Goal: Task Accomplishment & Management: Complete application form

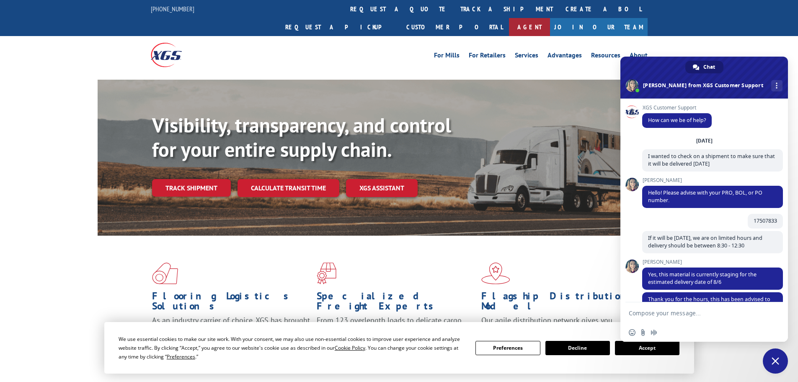
scroll to position [151, 0]
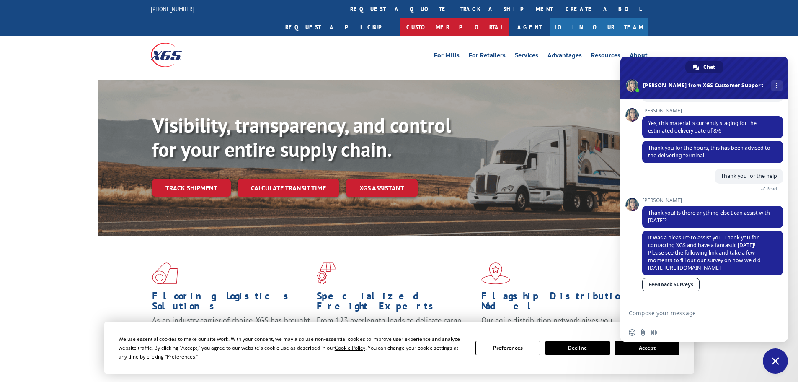
click at [509, 18] on link "Customer Portal" at bounding box center [454, 27] width 109 height 18
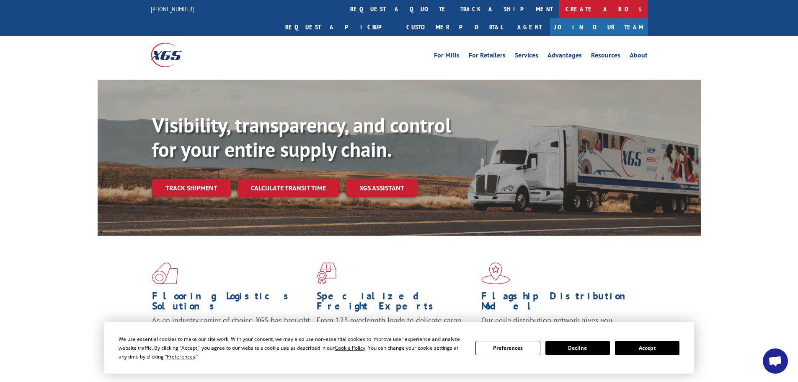
click at [559, 9] on link "Create a BOL" at bounding box center [603, 9] width 88 height 18
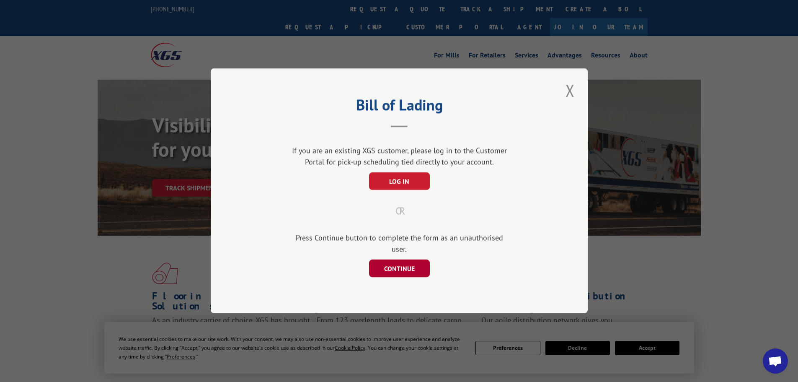
click at [396, 260] on button "CONTINUE" at bounding box center [399, 269] width 61 height 18
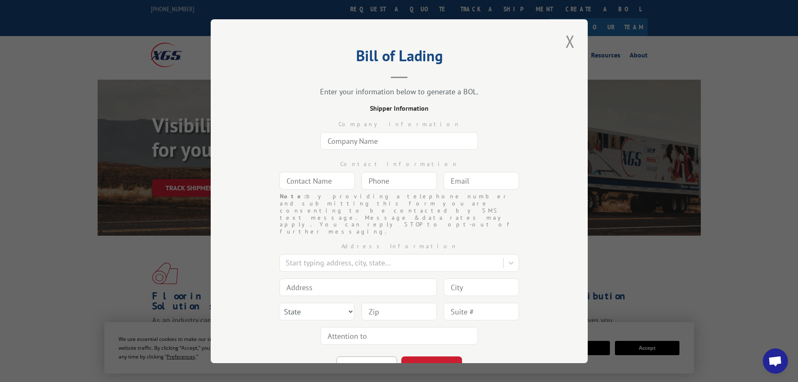
click at [401, 140] on input "text" at bounding box center [400, 141] width 158 height 18
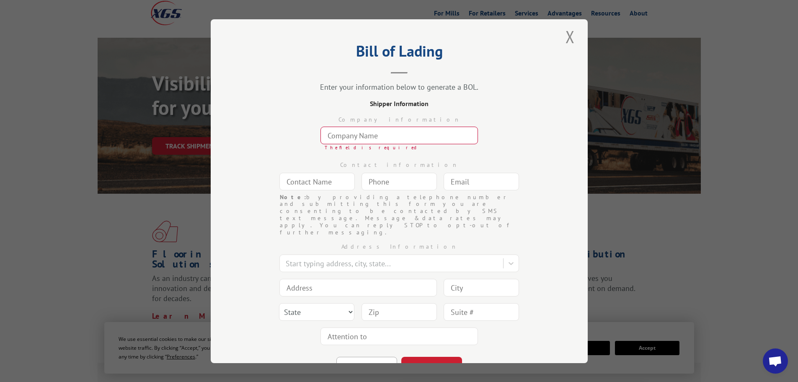
scroll to position [0, 0]
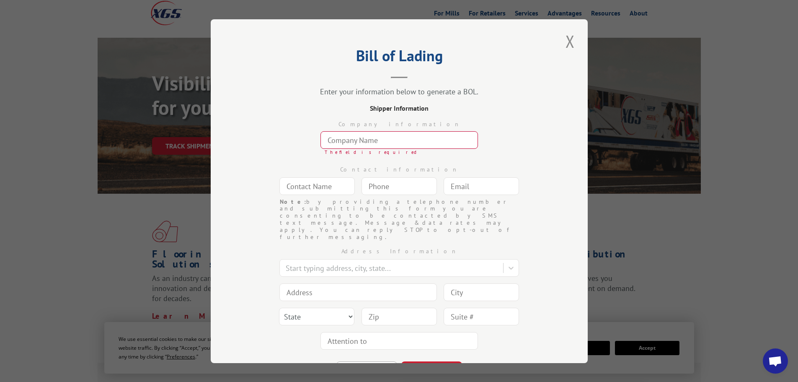
click at [377, 142] on input "text" at bounding box center [400, 140] width 158 height 18
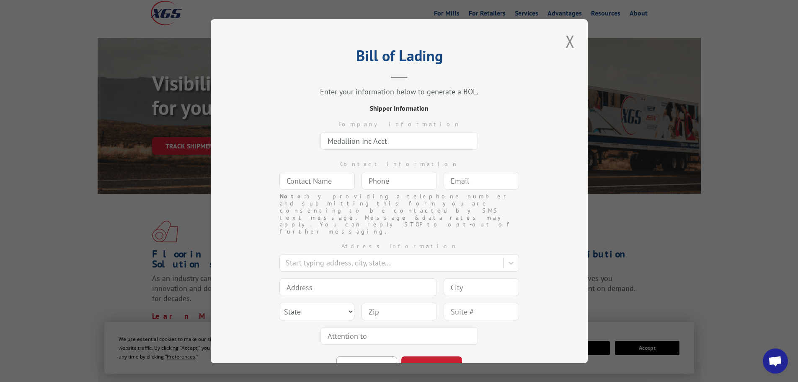
type input "Medallion Inc Acct"
click at [341, 179] on input "text" at bounding box center [316, 181] width 75 height 18
type input "Kymie"
click at [403, 185] on input "(___) ___-____" at bounding box center [399, 181] width 75 height 18
type input "(103) 518-104_"
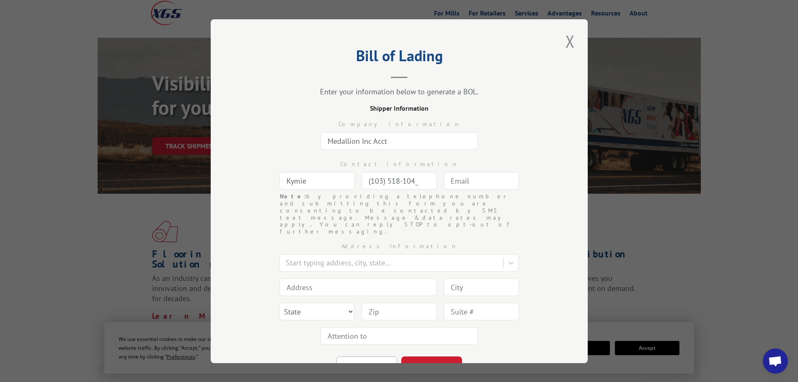
type input "[EMAIL_ADDRESS][DOMAIN_NAME]"
type input "San Leandro"
type input "2434 Polvorosa Ave"
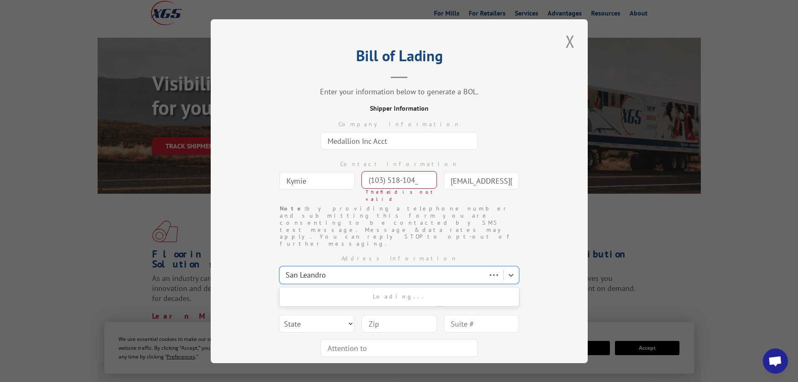
type input "San Leandro"
select select "CA"
type input "94577"
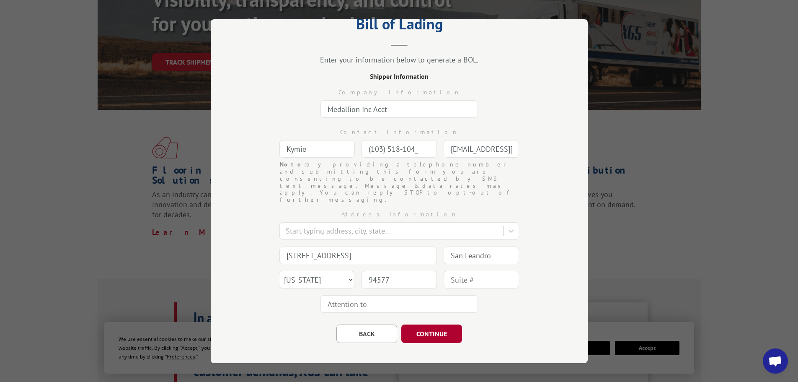
scroll to position [27, 0]
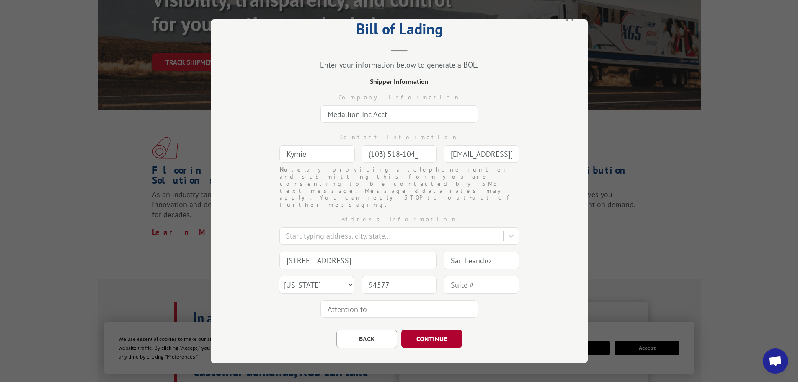
click at [437, 329] on button "CONTINUE" at bounding box center [431, 338] width 61 height 18
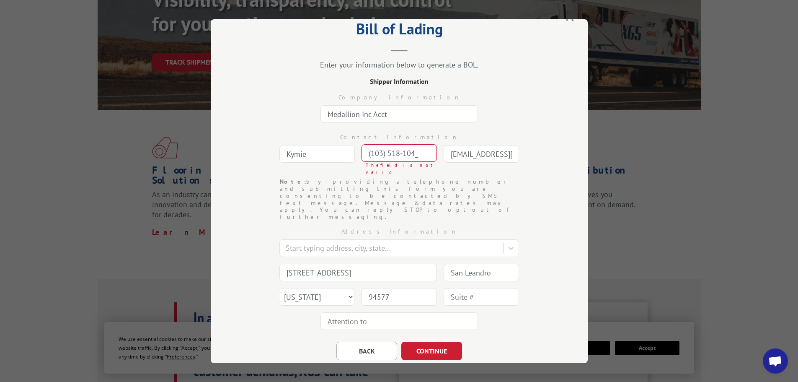
drag, startPoint x: 420, startPoint y: 151, endPoint x: 337, endPoint y: 149, distance: 83.0
click at [337, 149] on div "Contact information Kymie (103) 518-104_ The field is not valid Note: by provid…" at bounding box center [399, 152] width 293 height 52
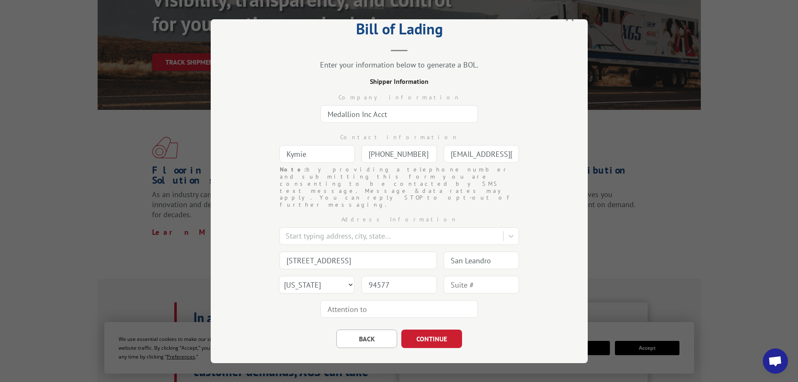
type input "(510) 351-8104"
drag, startPoint x: 371, startPoint y: 113, endPoint x: 390, endPoint y: 113, distance: 19.3
click at [390, 113] on input "Medallion Inc Acct" at bounding box center [400, 114] width 158 height 18
type input "Medallion Inc"
click at [434, 329] on button "CONTINUE" at bounding box center [431, 338] width 61 height 18
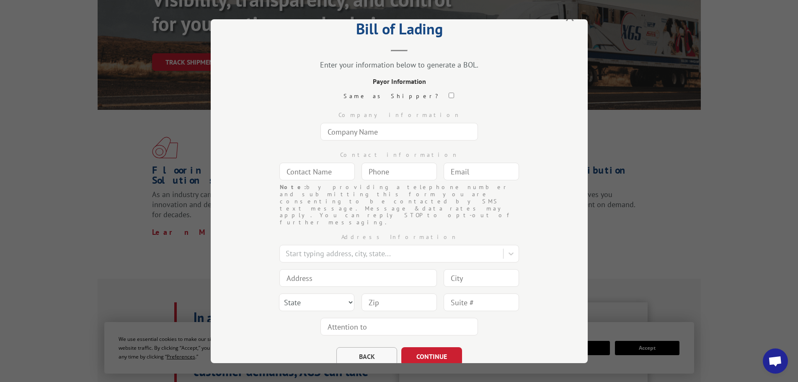
click at [367, 347] on button "BACK" at bounding box center [366, 356] width 61 height 18
select select "CA"
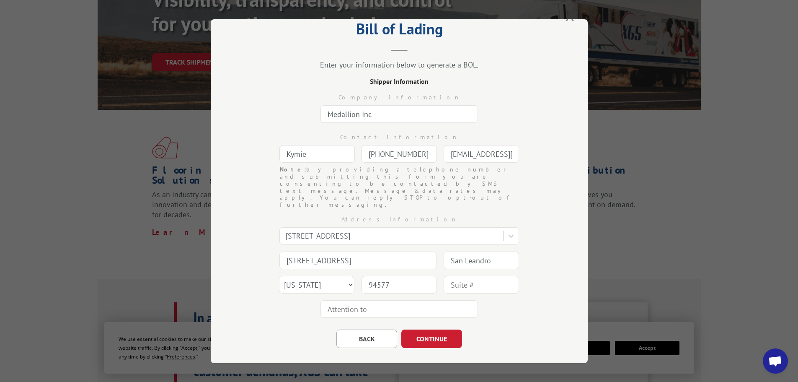
drag, startPoint x: 377, startPoint y: 115, endPoint x: 319, endPoint y: 116, distance: 57.4
click at [321, 116] on input "Medallion Inc" at bounding box center [400, 114] width 158 height 18
drag, startPoint x: 321, startPoint y: 153, endPoint x: 272, endPoint y: 155, distance: 48.2
click at [272, 155] on div "Contact information Kymie (510) 351-8104 Note: by providing a telephone number …" at bounding box center [399, 146] width 293 height 40
drag, startPoint x: 443, startPoint y: 114, endPoint x: 321, endPoint y: 115, distance: 121.5
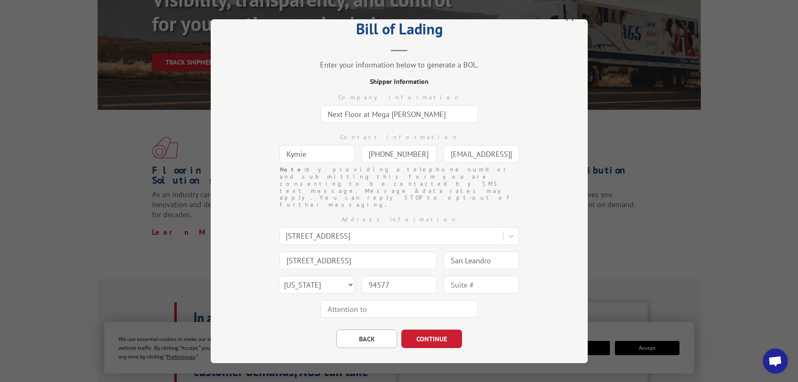
click at [321, 115] on input "Next Floor at Mega Fabiola Garcia" at bounding box center [400, 114] width 158 height 18
drag, startPoint x: 435, startPoint y: 114, endPoint x: 321, endPoint y: 109, distance: 114.5
click at [321, 109] on input "Next Floor at Mega Fabiola Garcia" at bounding box center [400, 114] width 158 height 18
type input "Mega Logistics Inc"
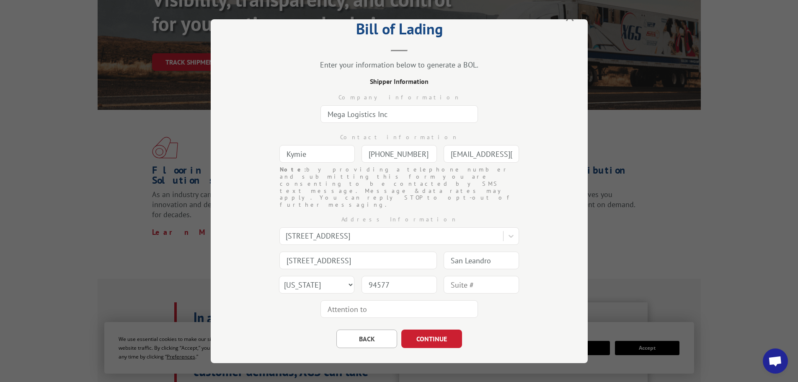
drag, startPoint x: 315, startPoint y: 155, endPoint x: 275, endPoint y: 156, distance: 39.8
click at [275, 156] on div "Contact information Kymie (510) 351-8104 Note: by providing a telephone number …" at bounding box center [399, 146] width 293 height 40
type input "Ashley"
drag, startPoint x: 421, startPoint y: 153, endPoint x: 359, endPoint y: 154, distance: 62.5
click at [362, 154] on input "(510) 351-8104" at bounding box center [399, 154] width 75 height 18
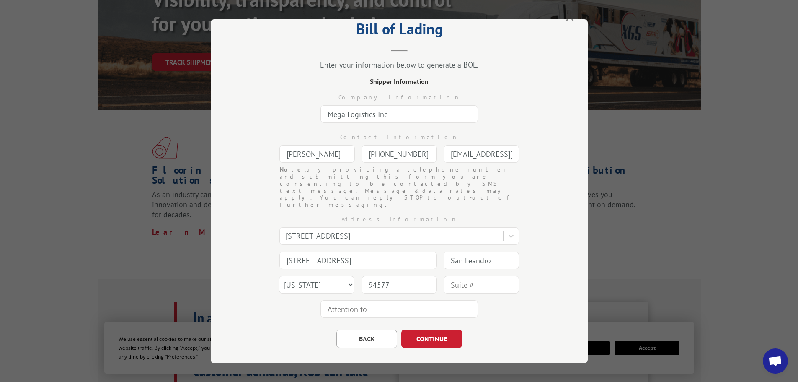
type input "(909) 378-2898"
drag, startPoint x: 509, startPoint y: 152, endPoint x: 447, endPoint y: 156, distance: 62.6
click at [447, 156] on input "[EMAIL_ADDRESS][DOMAIN_NAME]" at bounding box center [481, 154] width 75 height 18
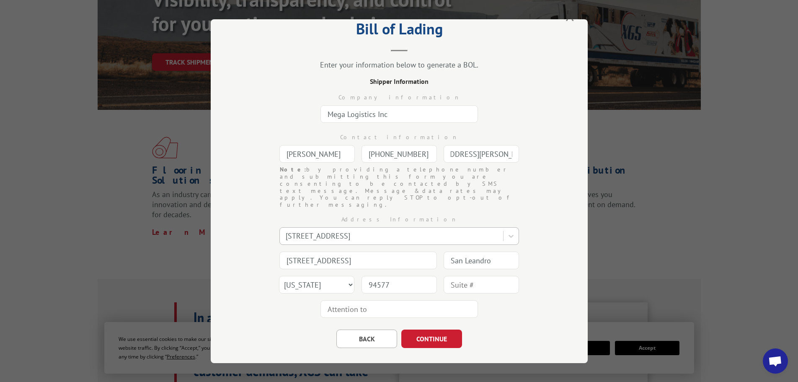
type input "ashley.guness@nextfloor.net"
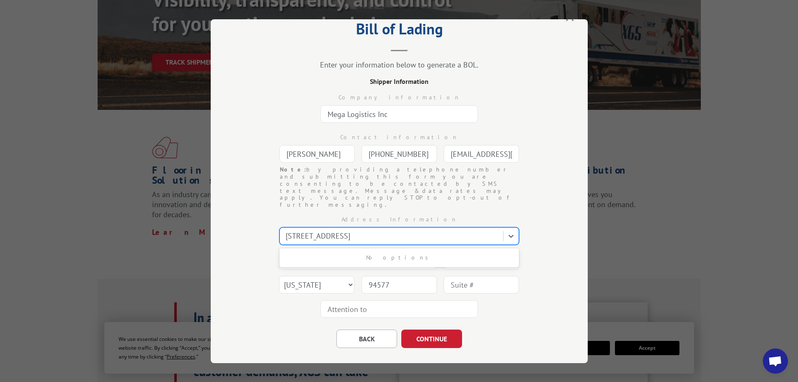
click at [439, 230] on div at bounding box center [392, 235] width 213 height 11
drag, startPoint x: 436, startPoint y: 214, endPoint x: 429, endPoint y: 214, distance: 6.7
click at [429, 230] on div at bounding box center [392, 235] width 213 height 11
click at [428, 230] on div at bounding box center [392, 235] width 213 height 11
click at [509, 231] on icon at bounding box center [511, 235] width 8 height 8
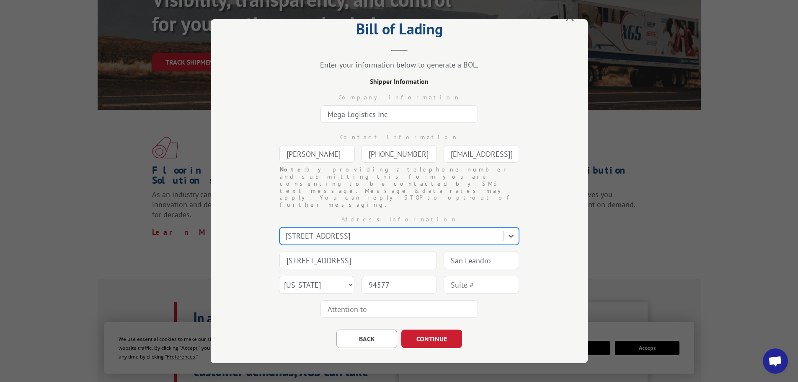
click at [424, 230] on div at bounding box center [392, 235] width 213 height 11
click at [327, 228] on div "2434 Polvorosa Ave, San Leandro, CA, 94577" at bounding box center [393, 235] width 222 height 15
click at [282, 228] on div "2434 Polvorosa Ave, San Leandro, CA, 94577" at bounding box center [393, 235] width 222 height 15
drag, startPoint x: 281, startPoint y: 213, endPoint x: 318, endPoint y: 214, distance: 36.9
click at [318, 228] on div "2434 Polvorosa Ave, San Leandro, CA, 94577" at bounding box center [393, 235] width 222 height 15
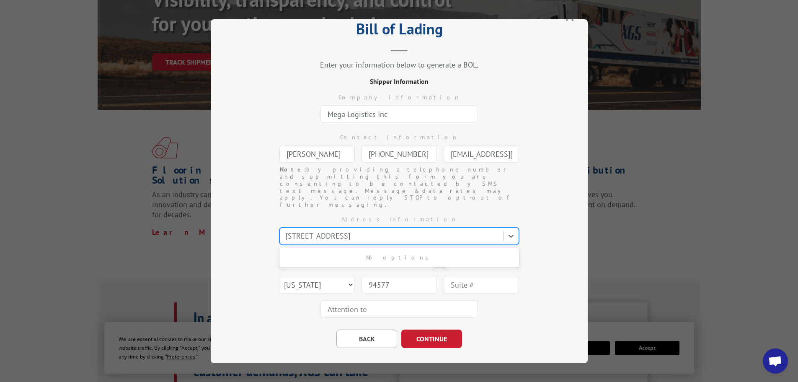
drag, startPoint x: 473, startPoint y: 220, endPoint x: 458, endPoint y: 217, distance: 15.8
click at [458, 230] on div at bounding box center [392, 235] width 213 height 11
drag, startPoint x: 448, startPoint y: 215, endPoint x: 326, endPoint y: 217, distance: 121.9
click at [326, 230] on div at bounding box center [392, 235] width 213 height 11
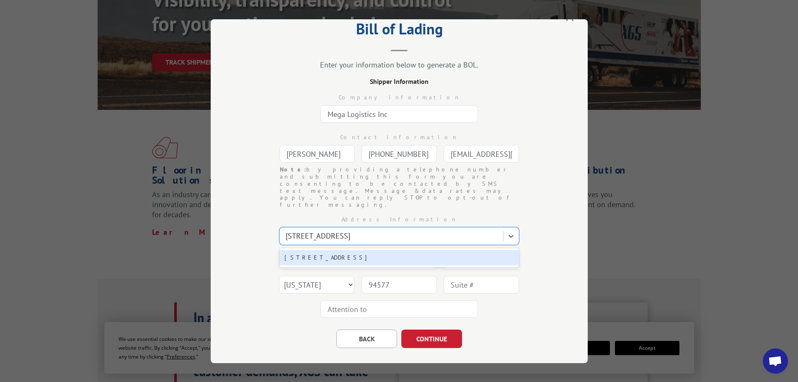
type input "318 Brea Canyon Rd"
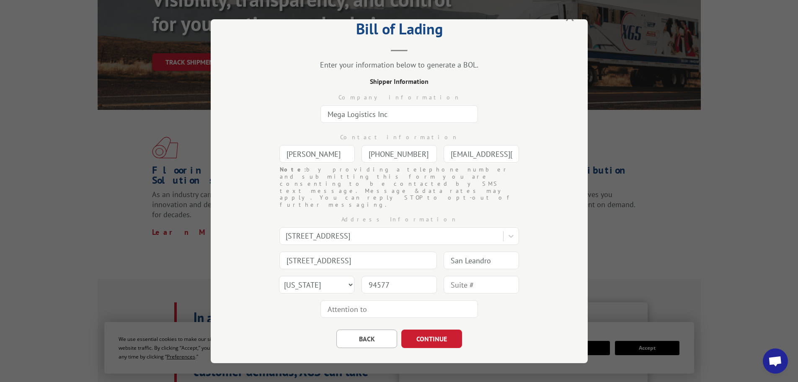
click at [553, 221] on div "Bill of Lading Enter your information below to generate a BOL. Shipper Informat…" at bounding box center [399, 191] width 377 height 344
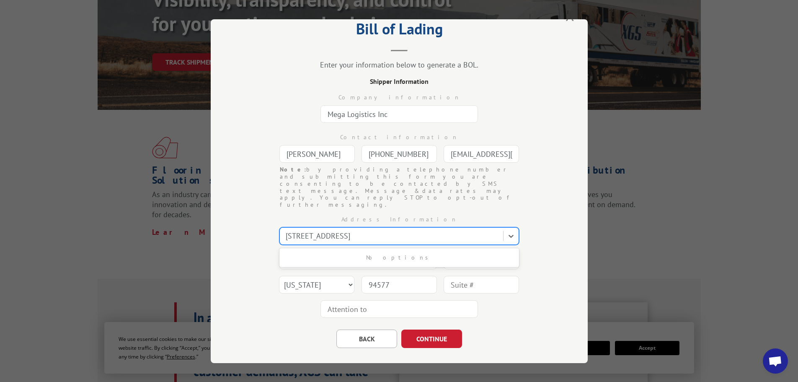
click at [453, 230] on div at bounding box center [392, 235] width 213 height 11
click at [359, 329] on button "BACK" at bounding box center [366, 338] width 61 height 18
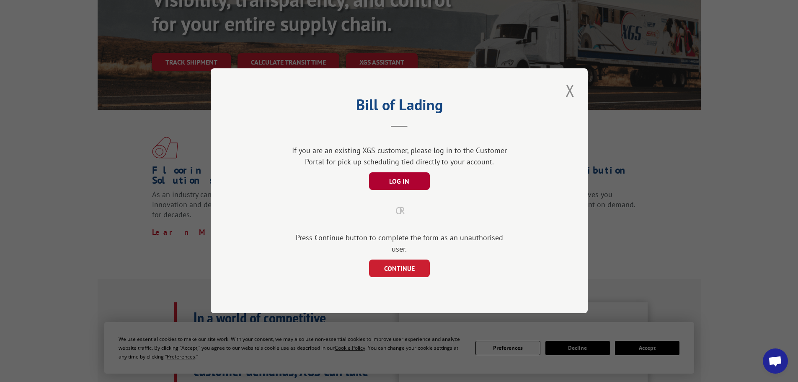
click at [399, 188] on button "LOG IN" at bounding box center [399, 182] width 61 height 18
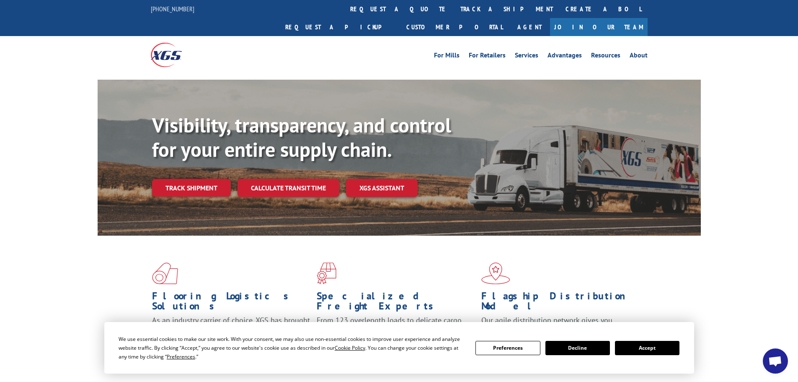
scroll to position [151, 0]
click at [559, 11] on link "Create a BOL" at bounding box center [603, 9] width 88 height 18
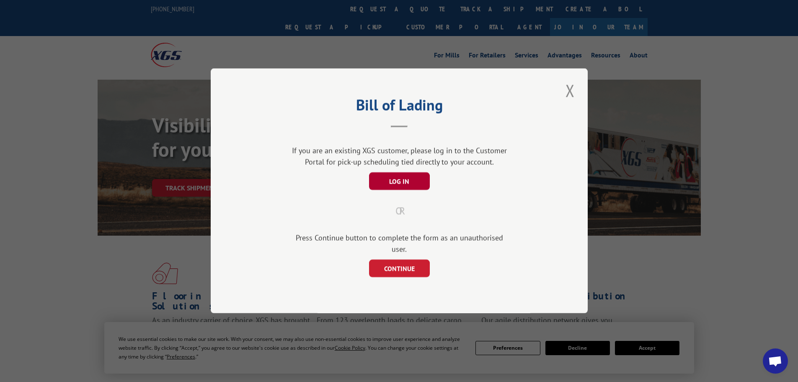
click at [403, 186] on button "LOG IN" at bounding box center [399, 182] width 61 height 18
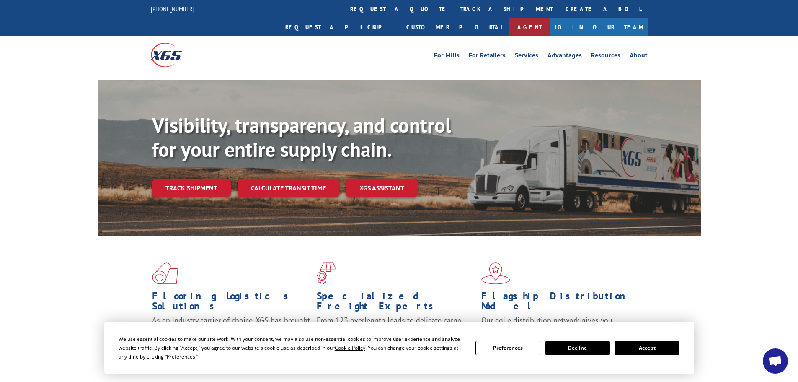
scroll to position [151, 0]
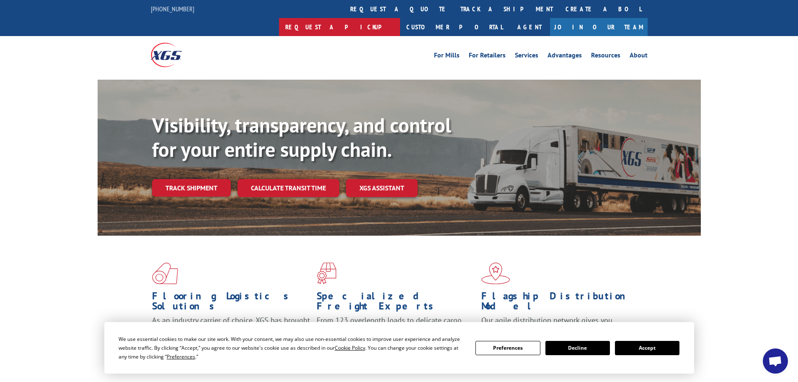
click at [400, 18] on link "Request a pickup" at bounding box center [339, 27] width 121 height 18
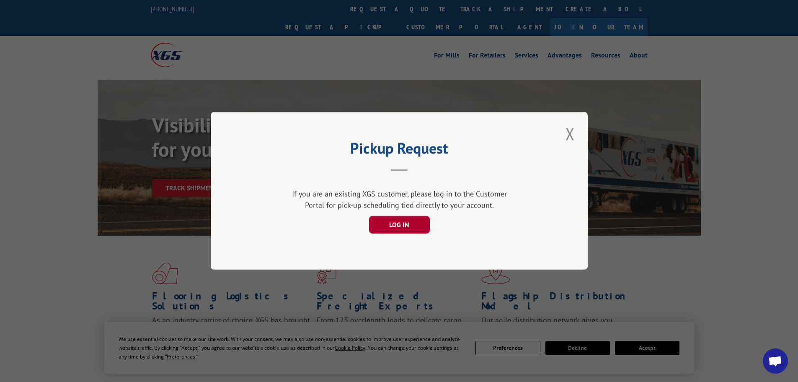
click at [402, 226] on button "LOG IN" at bounding box center [399, 225] width 61 height 18
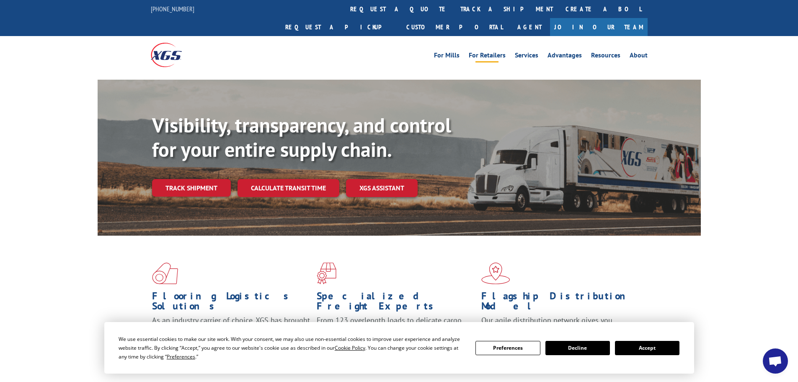
scroll to position [315, 0]
click at [559, 8] on link "Create a BOL" at bounding box center [603, 9] width 88 height 18
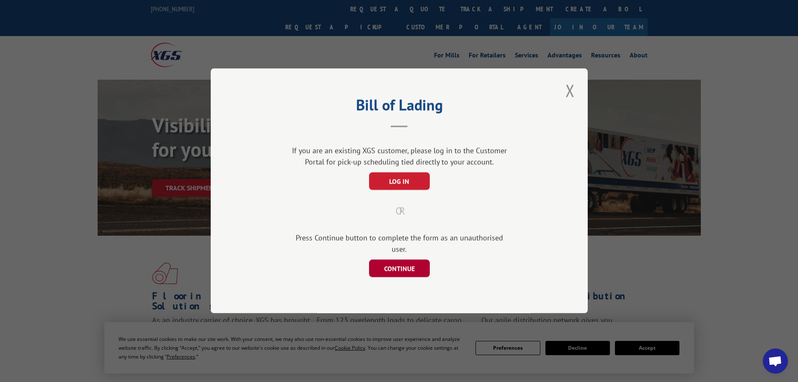
click at [402, 260] on button "CONTINUE" at bounding box center [399, 269] width 61 height 18
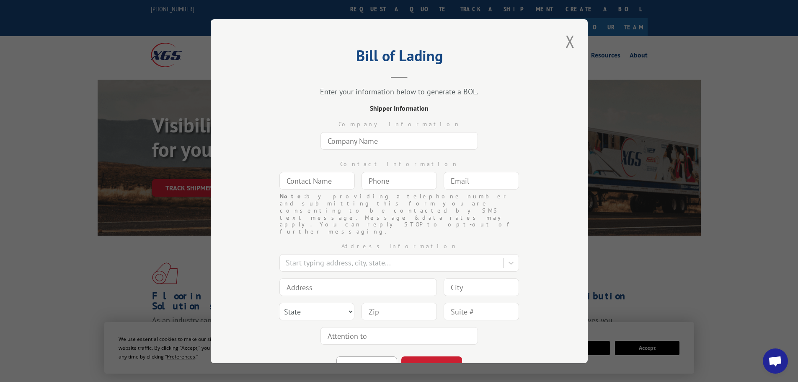
click at [396, 136] on input "text" at bounding box center [400, 141] width 158 height 18
type input "N"
type input "Mega Logistics Inc"
click at [337, 178] on input "text" at bounding box center [316, 181] width 75 height 18
type input "[PERSON_NAME]"
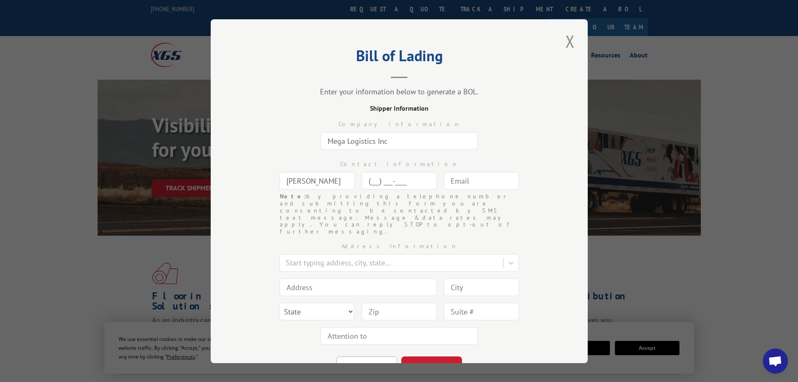
click at [398, 181] on input "(___) ___-____" at bounding box center [399, 181] width 75 height 18
type input "(909) 378-2898"
click at [475, 182] on input "text" at bounding box center [481, 181] width 75 height 18
type input "ashley.guness@nextfloor.net"
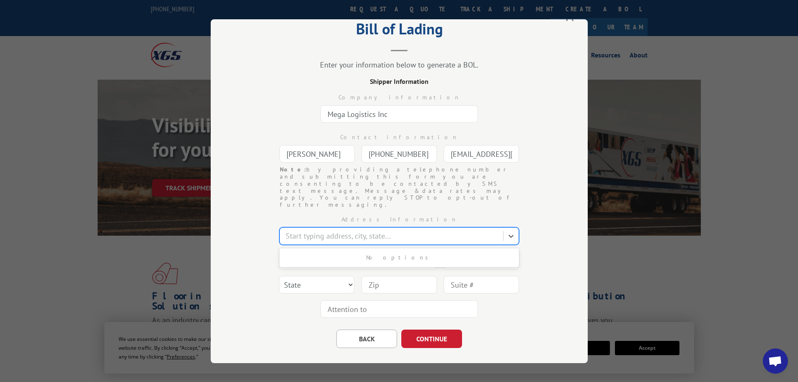
click at [349, 230] on div at bounding box center [392, 235] width 213 height 11
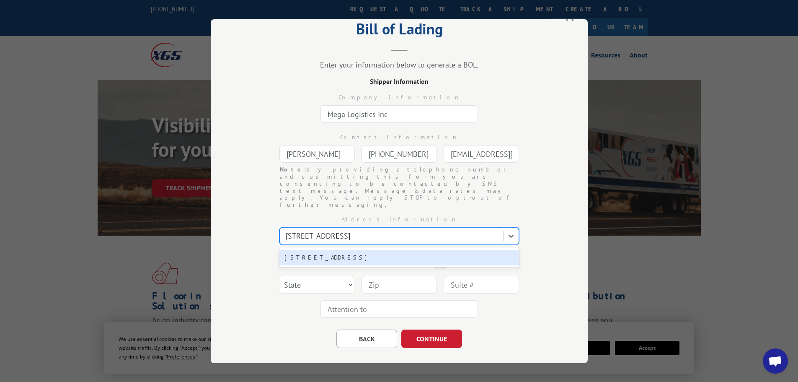
type input "318 Brea Canyon Rd"
click at [363, 230] on div at bounding box center [392, 235] width 213 height 11
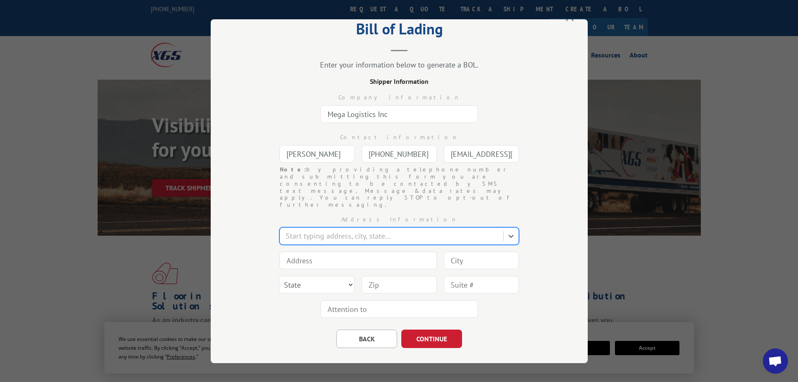
click at [361, 230] on div at bounding box center [392, 235] width 213 height 11
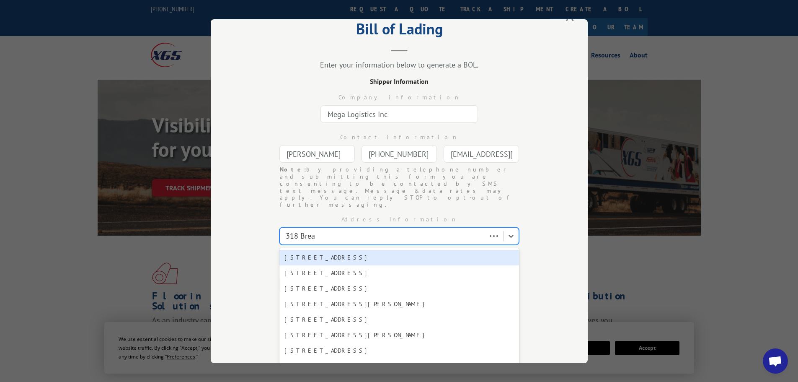
type input "318 Brea"
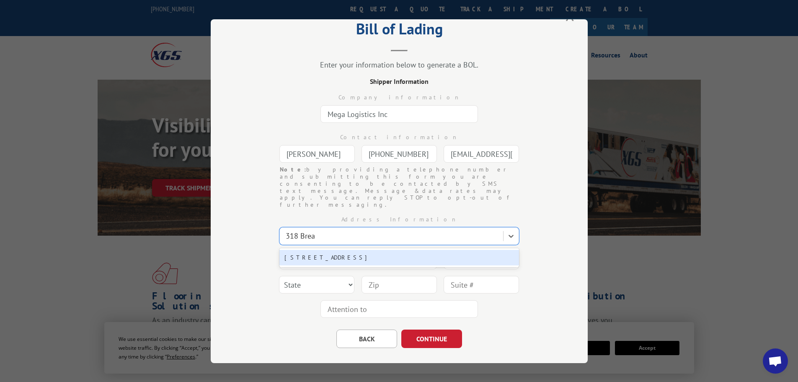
click at [310, 249] on div "318 Brea Canyon Rd, Walnut, CA, 91789" at bounding box center [399, 257] width 240 height 16
type input "318 Brea Canyon Rd"
type input "Walnut"
select select "CA"
type input "91789"
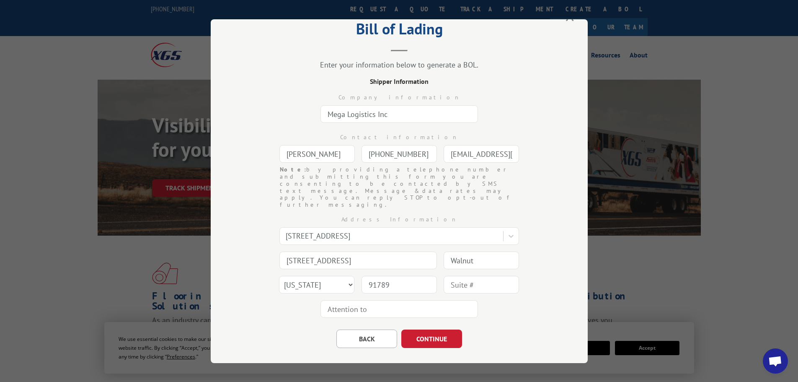
click at [392, 300] on input "text" at bounding box center [400, 309] width 158 height 18
type input "Ashley"
click at [437, 329] on button "CONTINUE" at bounding box center [431, 338] width 61 height 18
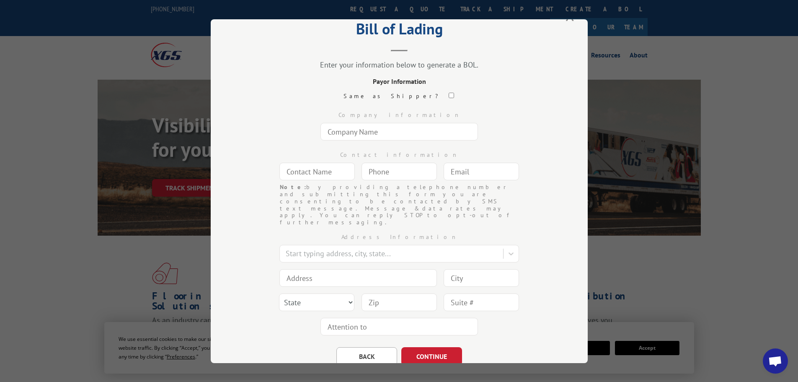
click at [384, 132] on input "text" at bounding box center [400, 132] width 158 height 18
type input "Sturla Inc"
click at [338, 171] on input "text" at bounding box center [316, 172] width 75 height 18
type input "John Sturla"
click at [396, 168] on input "(___) ___-____" at bounding box center [399, 172] width 75 height 18
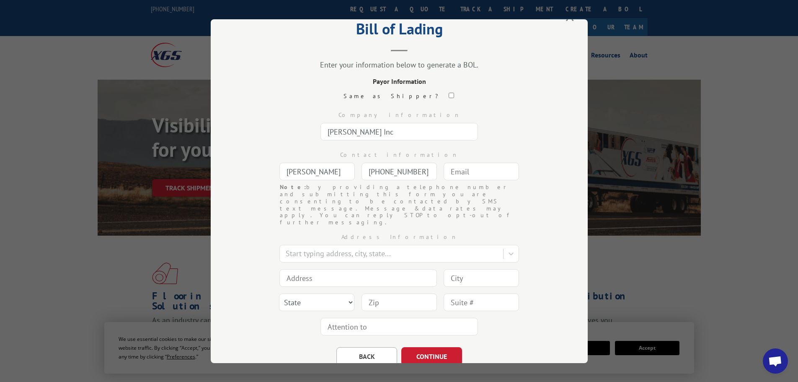
type input "(510) 604-9138"
click at [474, 170] on input "text" at bounding box center [481, 172] width 75 height 18
type input "johnsturla@medallion1.com"
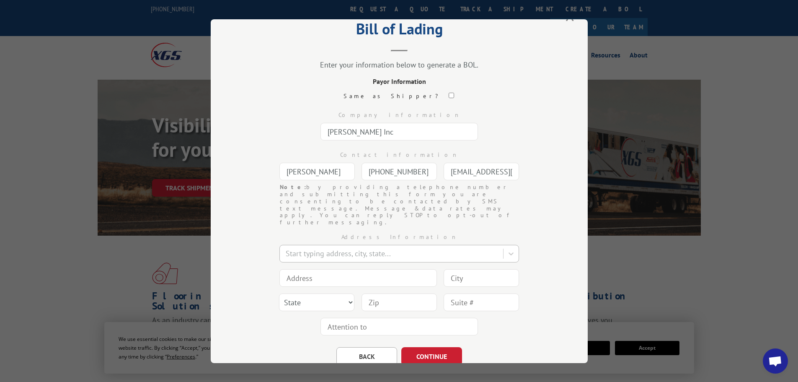
click at [398, 248] on div at bounding box center [392, 253] width 213 height 11
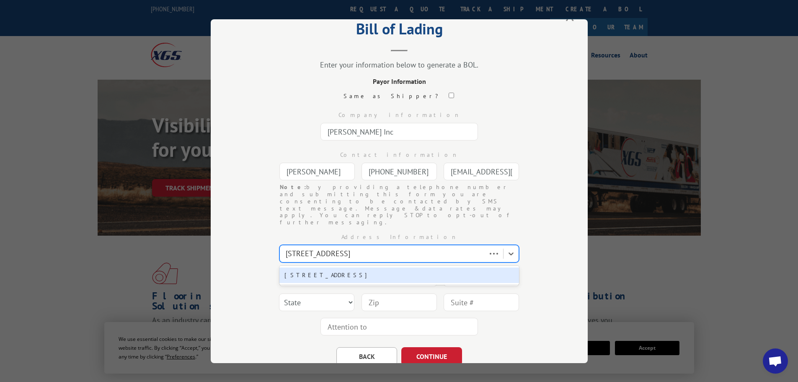
type input "2434 Polvorosa Ave"
click at [380, 267] on div "2434 Polvorosa Ave, San Leandro, CA, 94577" at bounding box center [399, 275] width 240 height 16
type input "2434 Polvorosa Ave"
type input "San Leandro"
select select "CA"
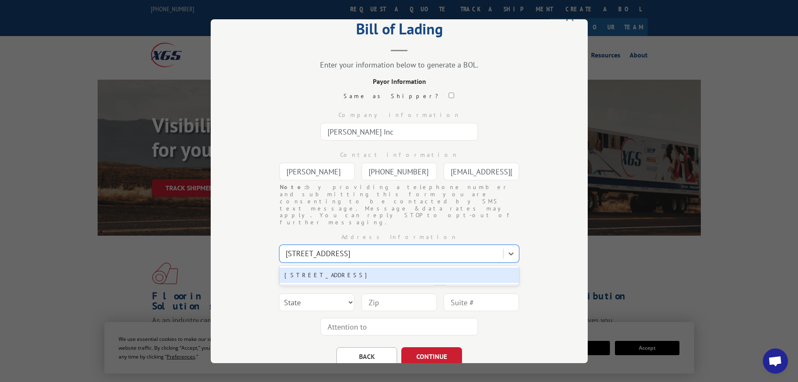
type input "94577"
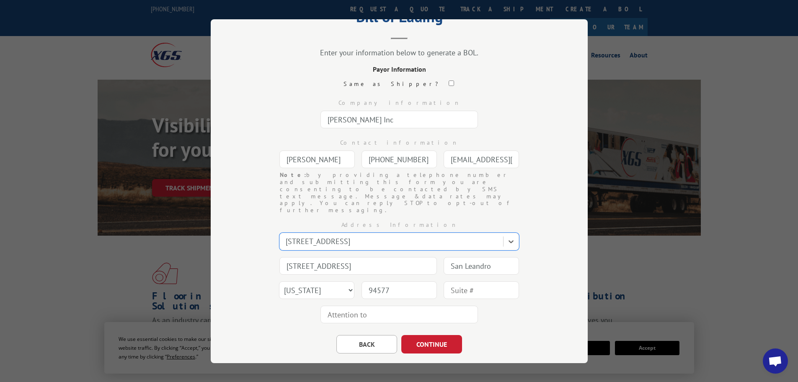
scroll to position [44, 0]
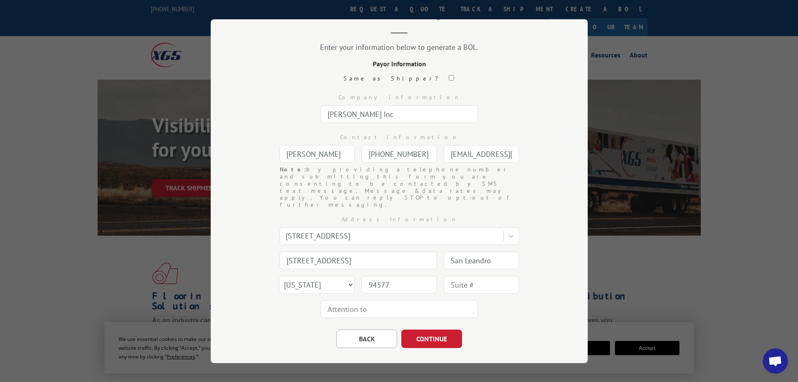
click at [372, 300] on input "text" at bounding box center [400, 309] width 158 height 18
type input "John"
click at [423, 329] on button "CONTINUE" at bounding box center [431, 338] width 61 height 18
click at [363, 329] on button "BACK" at bounding box center [366, 338] width 61 height 18
select select "CA"
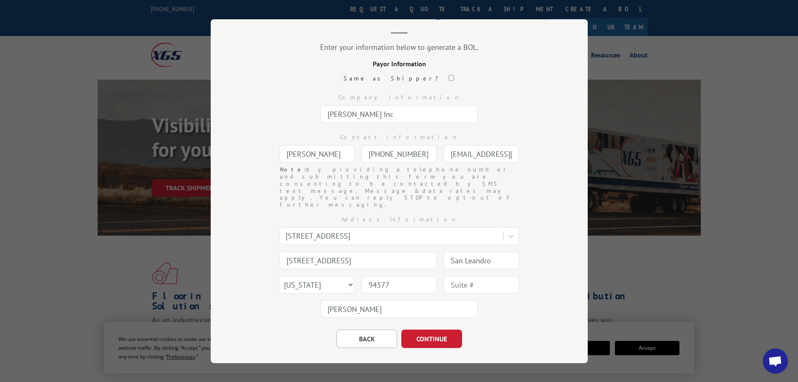
drag, startPoint x: 325, startPoint y: 152, endPoint x: 274, endPoint y: 153, distance: 51.1
click at [274, 153] on div "Contact information John Sturla (510) 604-9138 Note: by providing a telephone n…" at bounding box center [399, 146] width 293 height 40
type input "Kymie"
drag, startPoint x: 417, startPoint y: 151, endPoint x: 345, endPoint y: 152, distance: 71.7
click at [345, 152] on div "Contact information Kymie (510) 604-9138 Note: by providing a telephone number …" at bounding box center [399, 146] width 293 height 40
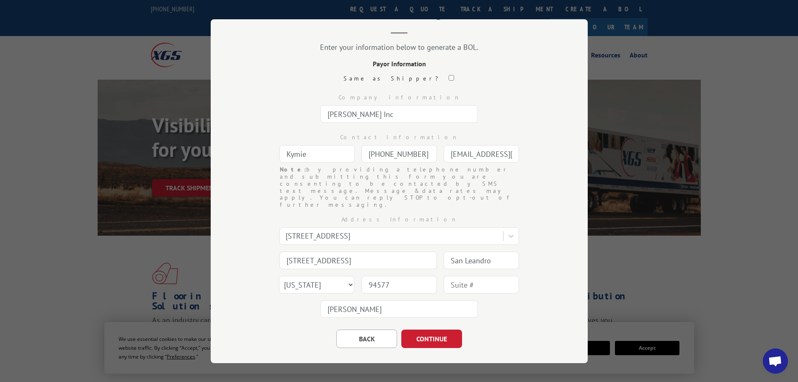
type input "(510) 351-8104"
drag, startPoint x: 447, startPoint y: 154, endPoint x: 517, endPoint y: 150, distance: 69.6
click at [517, 150] on div "Contact information Kymie (510) 351-8104 Note: by providing a telephone number …" at bounding box center [399, 146] width 293 height 40
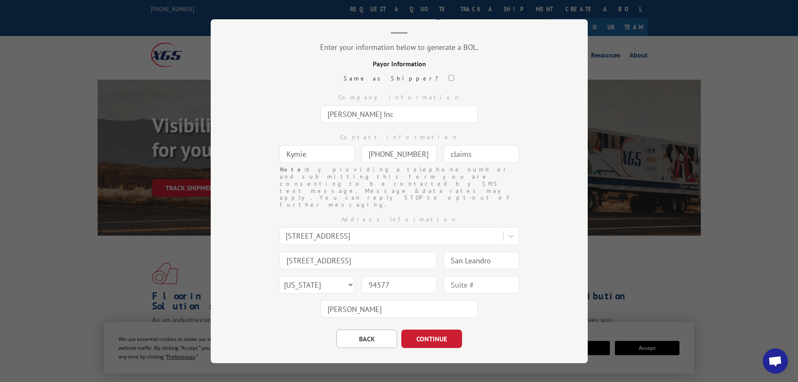
type input "[EMAIL_ADDRESS][DOMAIN_NAME]"
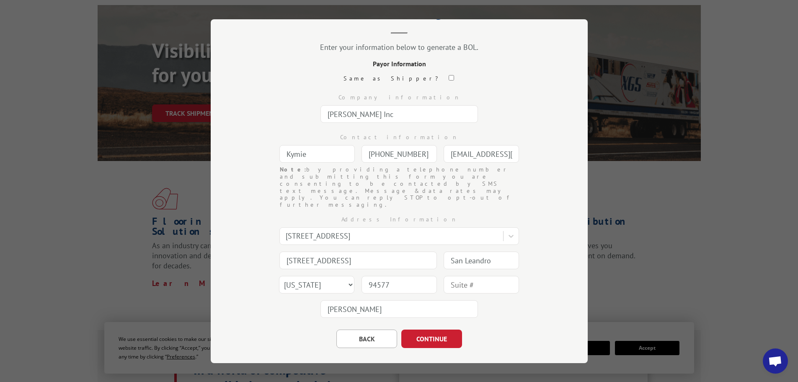
scroll to position [84, 0]
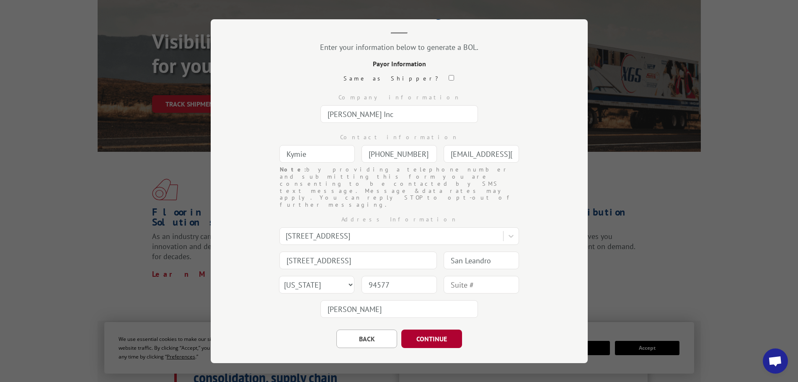
click at [427, 329] on button "CONTINUE" at bounding box center [431, 338] width 61 height 18
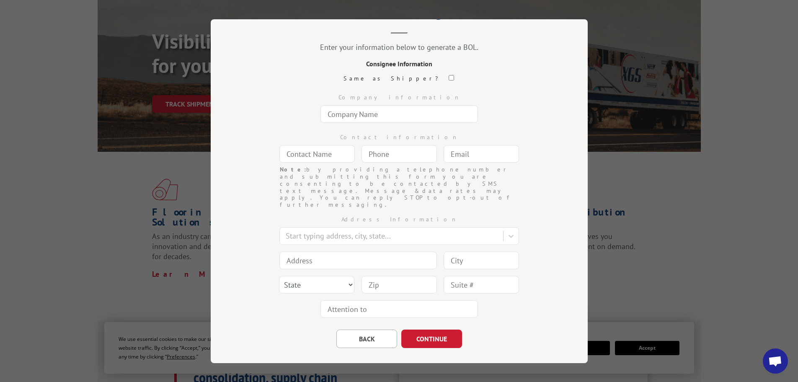
click at [385, 112] on input "text" at bounding box center [400, 114] width 158 height 18
type input "Medallion Carpets"
click at [334, 155] on input "text" at bounding box center [316, 154] width 75 height 18
type input "John"
drag, startPoint x: 391, startPoint y: 155, endPoint x: 367, endPoint y: 157, distance: 23.9
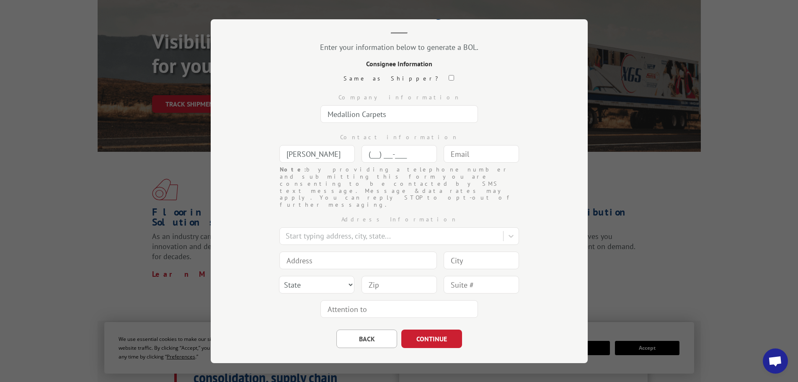
click at [367, 157] on input "(___) ___-____" at bounding box center [399, 154] width 75 height 18
type input "(510) 604-9138"
click at [481, 154] on input "text" at bounding box center [481, 154] width 75 height 18
type input "johnsturla@medallion1.com"
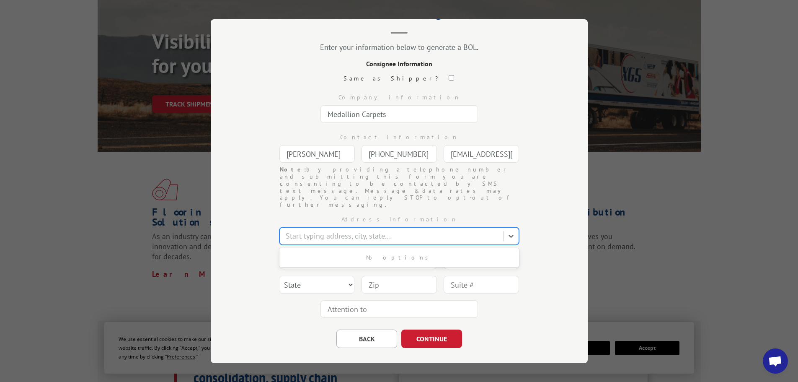
click at [404, 230] on div at bounding box center [392, 235] width 213 height 11
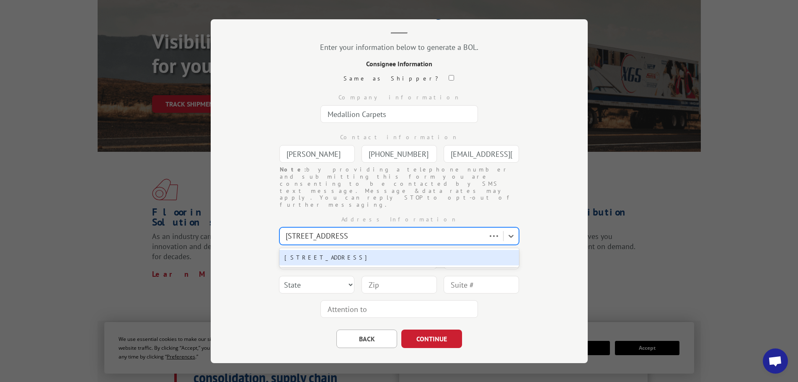
type input "2434 Polvorosa Ave"
click at [369, 249] on div "2434 Polvorosa Ave, San Leandro, CA, 94577" at bounding box center [399, 257] width 240 height 16
type input "2434 Polvorosa Ave"
type input "San Leandro"
select select "CA"
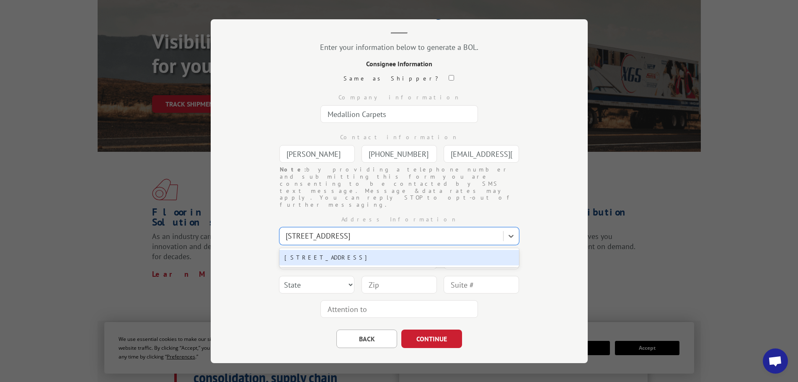
type input "94577"
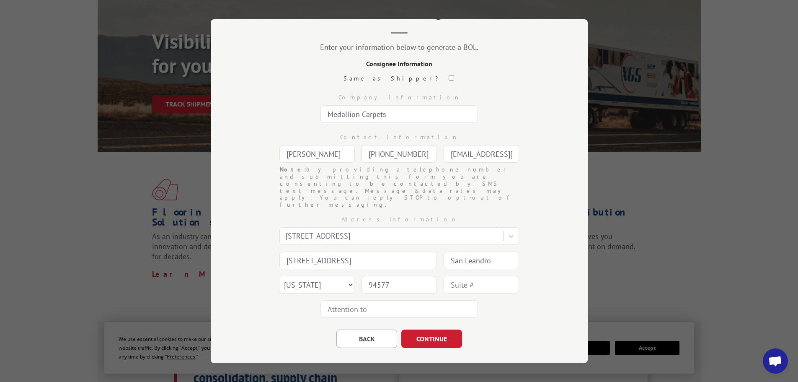
click at [372, 300] on input "text" at bounding box center [400, 309] width 158 height 18
type input "John"
click at [427, 329] on button "CONTINUE" at bounding box center [431, 338] width 61 height 18
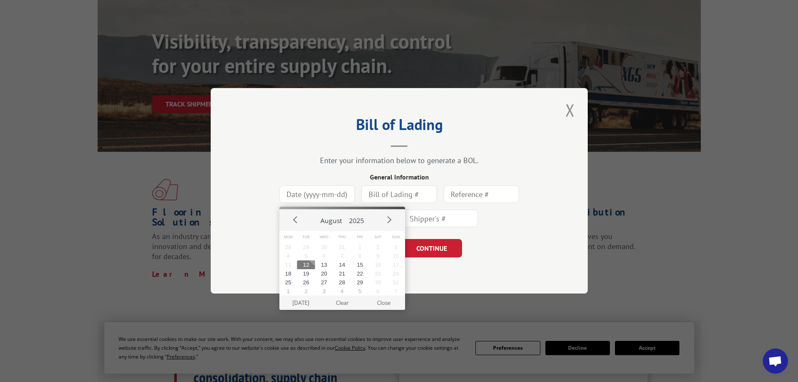
click at [304, 193] on input at bounding box center [316, 195] width 75 height 18
click at [307, 266] on button "12" at bounding box center [306, 264] width 18 height 9
type input "2025-08-12"
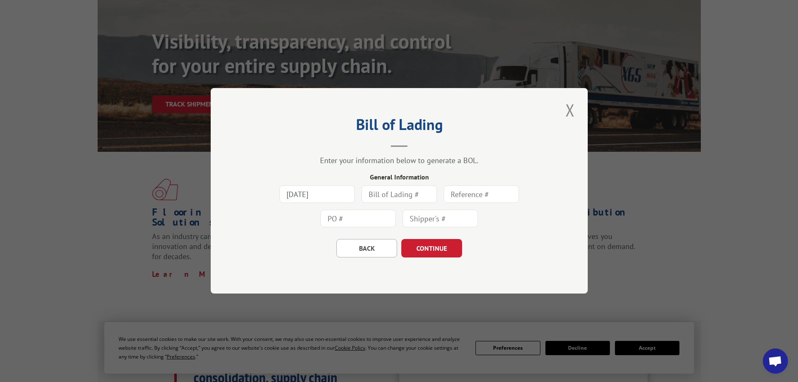
click at [422, 198] on input "text" at bounding box center [399, 195] width 75 height 18
type input "869478"
click at [483, 194] on input "text" at bounding box center [481, 195] width 75 height 18
type input "869479"
click at [366, 219] on input "text" at bounding box center [358, 219] width 75 height 18
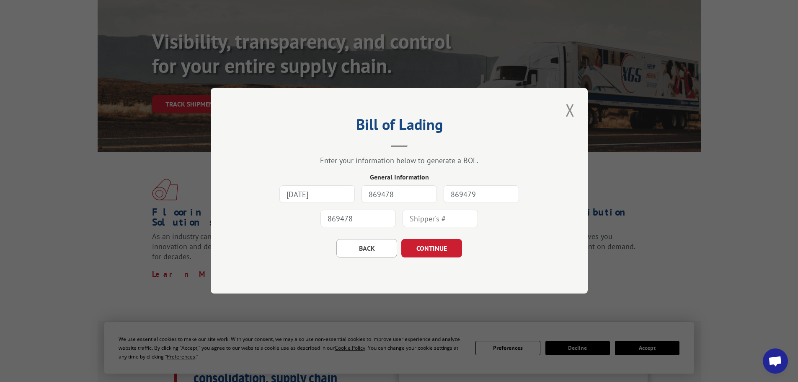
type input "869478"
click at [456, 215] on input "text" at bounding box center [440, 219] width 75 height 18
type input "54219"
click at [427, 250] on button "CONTINUE" at bounding box center [431, 248] width 61 height 18
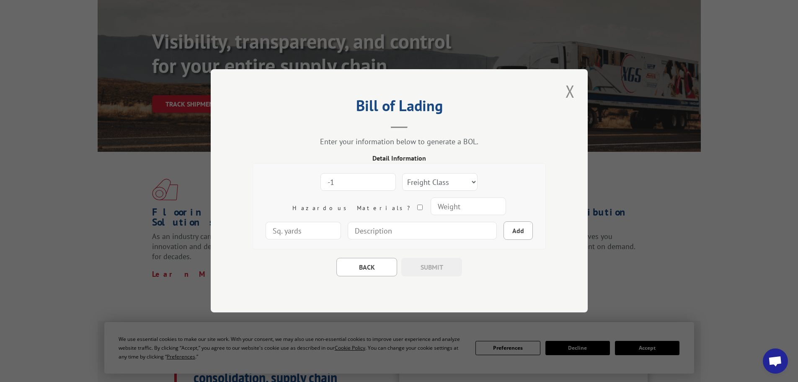
click at [352, 184] on input "-1" at bounding box center [358, 182] width 75 height 18
click at [321, 182] on input "-1" at bounding box center [358, 182] width 75 height 18
click at [352, 180] on input "0" at bounding box center [358, 182] width 75 height 18
type input "1"
click at [352, 180] on input "1" at bounding box center [358, 182] width 75 height 18
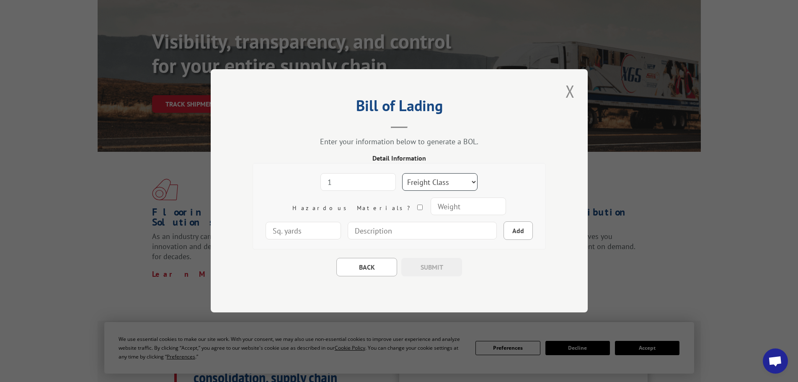
click at [441, 180] on select "Freight Class 50 55 60 65 70 77 85 92 100 110 125 150 175 200 250 300 400 500 C…" at bounding box center [439, 182] width 75 height 18
select select "55"
click at [402, 173] on select "Freight Class 50 55 60 65 70 77 85 92 100 110 125 150 175 200 250 300 400 500 C…" at bounding box center [439, 182] width 75 height 18
click at [431, 203] on input "number" at bounding box center [468, 207] width 75 height 18
click at [431, 209] on input "1499" at bounding box center [468, 207] width 75 height 18
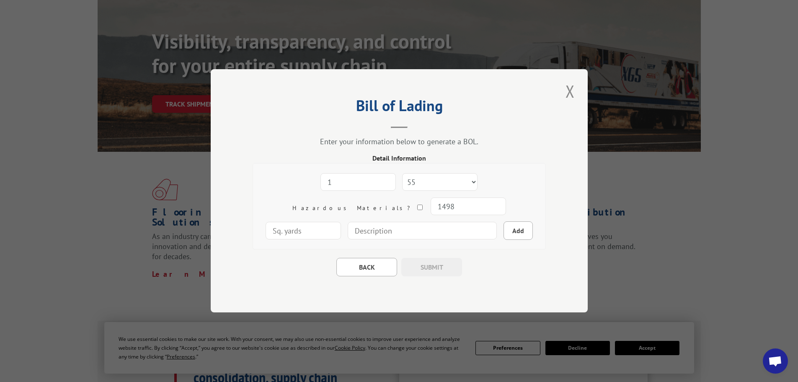
click at [431, 209] on input "1498" at bounding box center [468, 207] width 75 height 18
click at [431, 202] on input "1499" at bounding box center [468, 207] width 75 height 18
type input "1500"
click at [431, 202] on input "1500" at bounding box center [468, 207] width 75 height 18
click at [431, 207] on input "1500" at bounding box center [468, 207] width 75 height 18
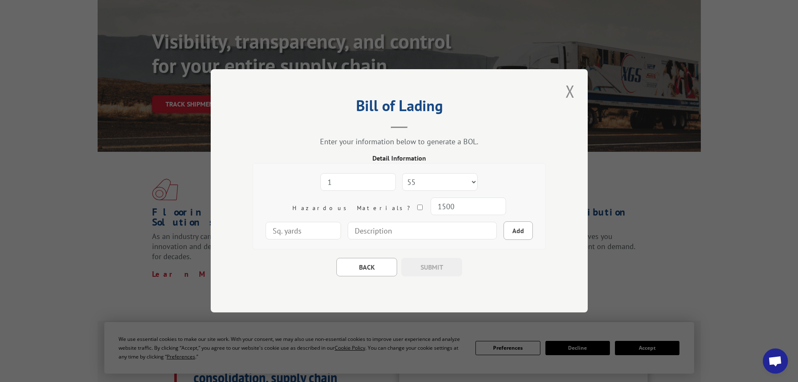
click at [403, 231] on input at bounding box center [422, 231] width 149 height 18
type input "1"
type input "Pallet"
click at [504, 232] on button "Add" at bounding box center [518, 231] width 29 height 18
select select
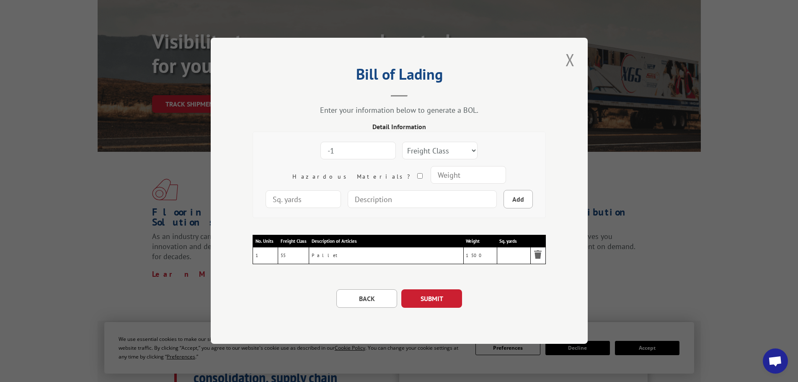
click at [350, 152] on input "-1" at bounding box center [358, 151] width 75 height 18
click at [350, 152] on input "-2" at bounding box center [358, 151] width 75 height 18
click at [350, 147] on input "-1" at bounding box center [358, 151] width 75 height 18
type input "0"
click at [350, 147] on input "0" at bounding box center [358, 151] width 75 height 18
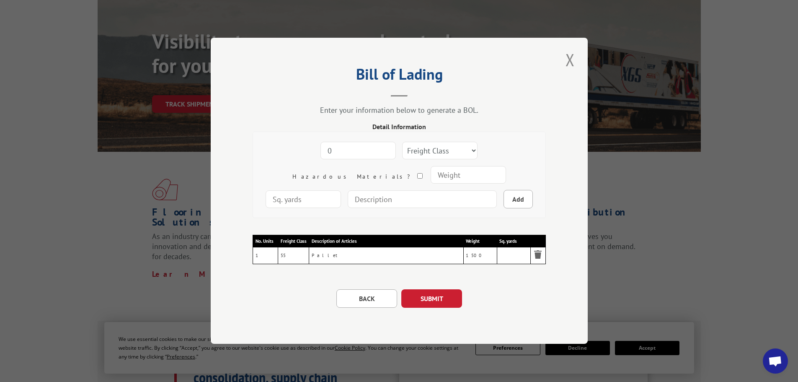
click at [321, 153] on input "0" at bounding box center [358, 151] width 75 height 18
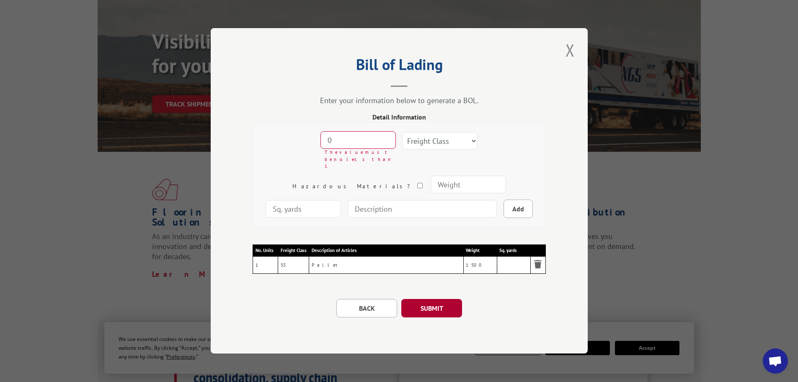
click at [427, 299] on button "SUBMIT" at bounding box center [431, 308] width 61 height 18
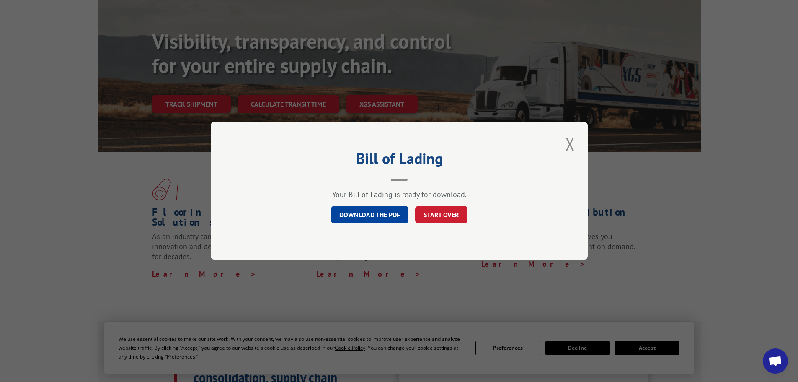
click at [386, 215] on link "DOWNLOAD THE PDF" at bounding box center [370, 215] width 78 height 18
click at [446, 218] on button "START OVER" at bounding box center [441, 215] width 52 height 18
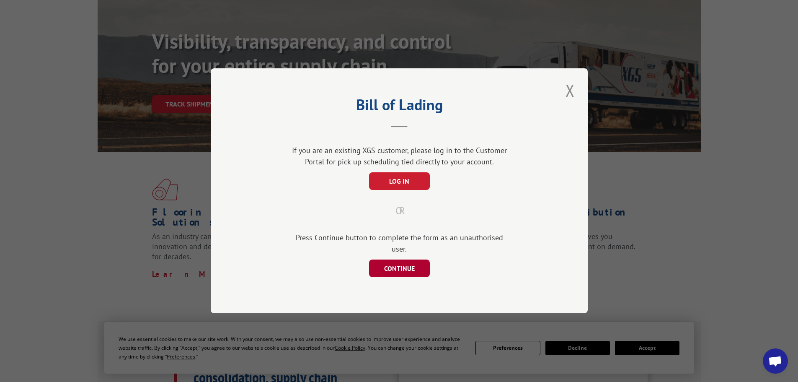
click at [406, 260] on button "CONTINUE" at bounding box center [399, 269] width 61 height 18
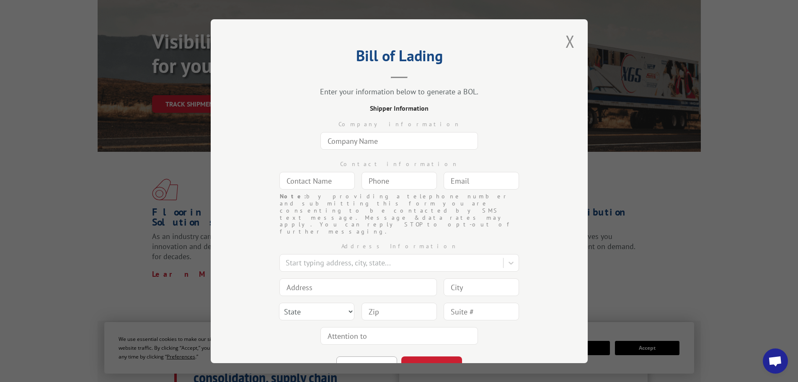
click at [396, 141] on input "text" at bounding box center [400, 141] width 158 height 18
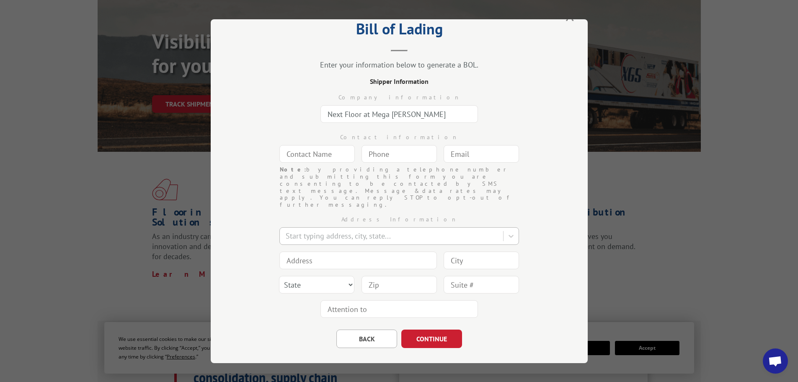
type input "Next Floor at Mega Fabiola Garcia"
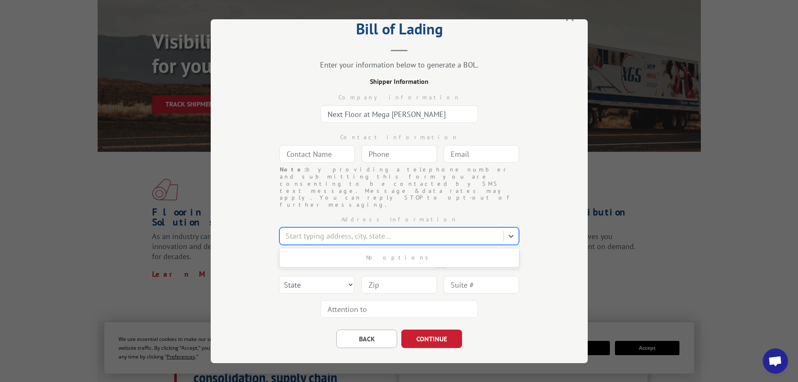
click at [457, 230] on div at bounding box center [392, 235] width 213 height 11
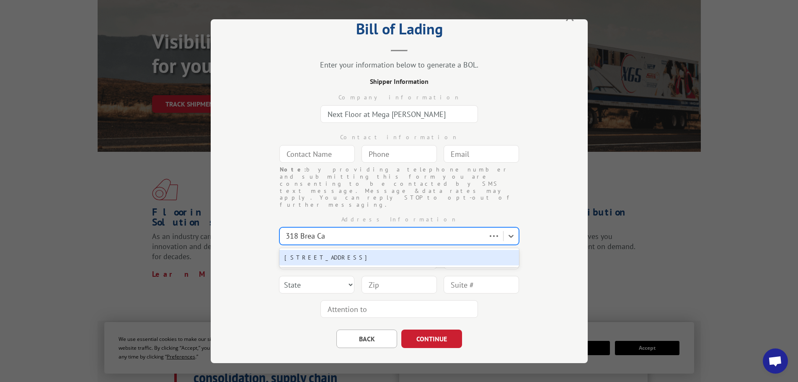
type input "318 Brea Can"
click at [383, 249] on div "318 Brea Canyon Rd, Walnut, CA, 91789" at bounding box center [399, 257] width 240 height 16
type input "318 Brea Canyon Rd"
type input "Walnut"
select select "CA"
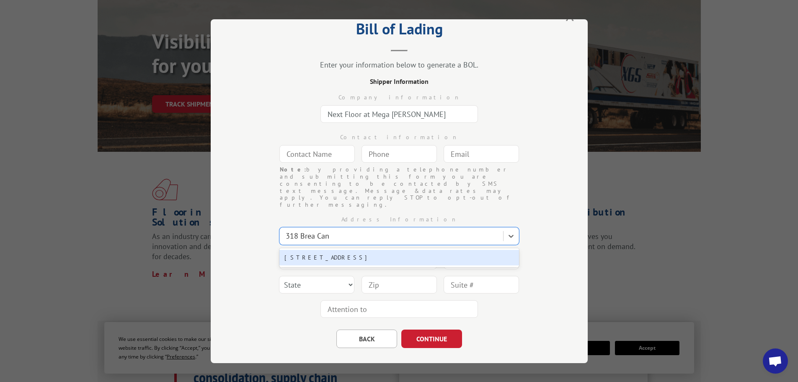
type input "91789"
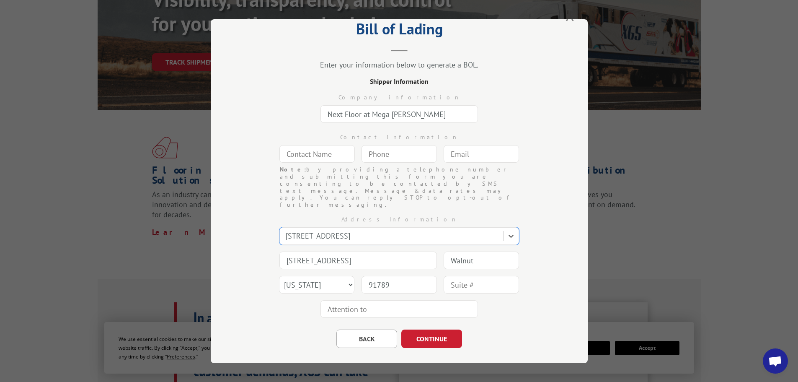
scroll to position [168, 0]
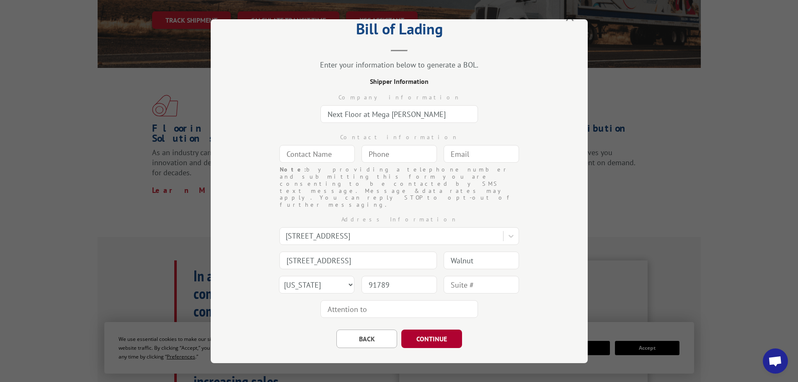
click at [428, 329] on button "CONTINUE" at bounding box center [431, 338] width 61 height 18
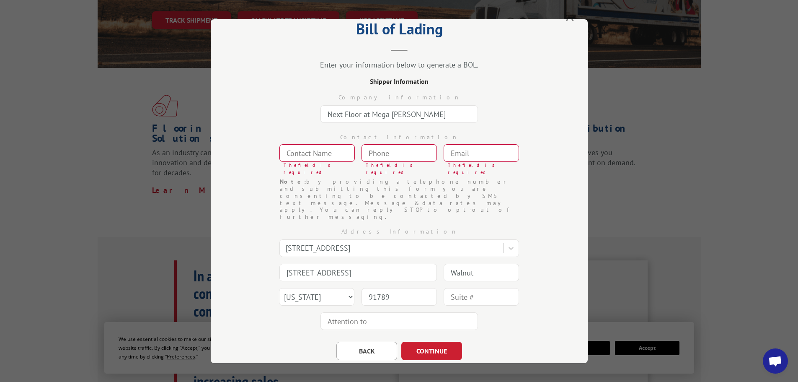
click at [335, 150] on input "text" at bounding box center [316, 153] width 75 height 18
type input "Ashley"
click at [365, 152] on input "(___) ___-____" at bounding box center [399, 153] width 75 height 18
type input "(909) 378-2898"
click at [489, 151] on input "text" at bounding box center [481, 153] width 75 height 18
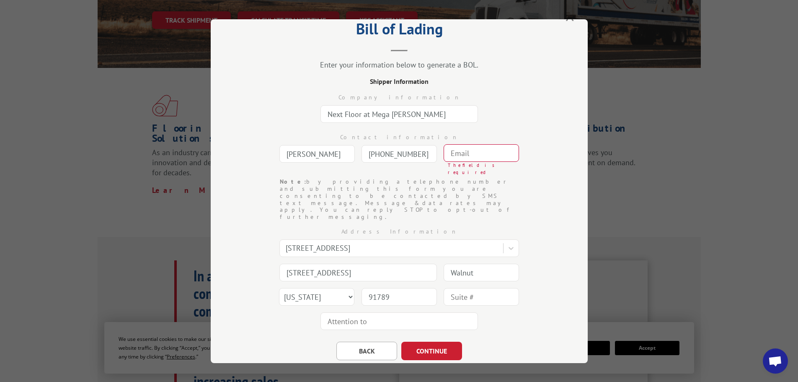
drag, startPoint x: 318, startPoint y: 153, endPoint x: 273, endPoint y: 155, distance: 44.9
click at [273, 155] on div "Contact information Ashley (909) 378-2898 Note: by providing a telephone number…" at bounding box center [399, 152] width 293 height 52
drag, startPoint x: 307, startPoint y: 154, endPoint x: 273, endPoint y: 158, distance: 34.6
click at [273, 158] on div "Contact information Malia (909) 378-2898 Note: by providing a telephone number …" at bounding box center [399, 152] width 293 height 52
type input "Ashley"
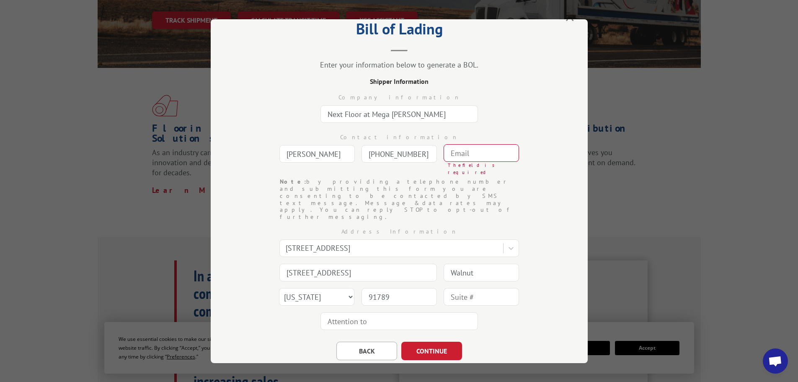
click at [475, 155] on input "text" at bounding box center [481, 153] width 75 height 18
type input "ashley.guness@nextfloor.net"
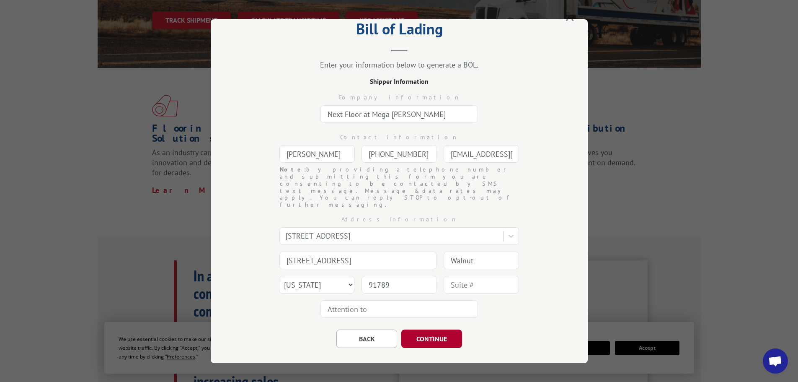
click at [426, 329] on button "CONTINUE" at bounding box center [431, 338] width 61 height 18
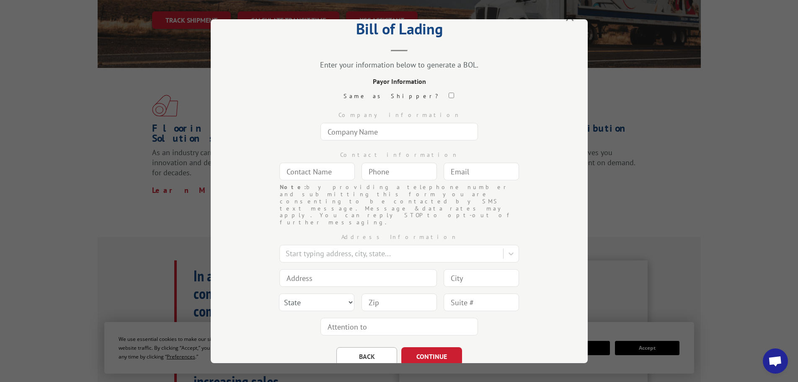
click at [379, 131] on input "text" at bounding box center [400, 132] width 158 height 18
type input "Medallion Inc, Acct 54219, Kymie"
click at [343, 171] on input "text" at bounding box center [316, 172] width 75 height 18
type input "Kymie"
click at [410, 173] on input "(___) ___-____" at bounding box center [399, 172] width 75 height 18
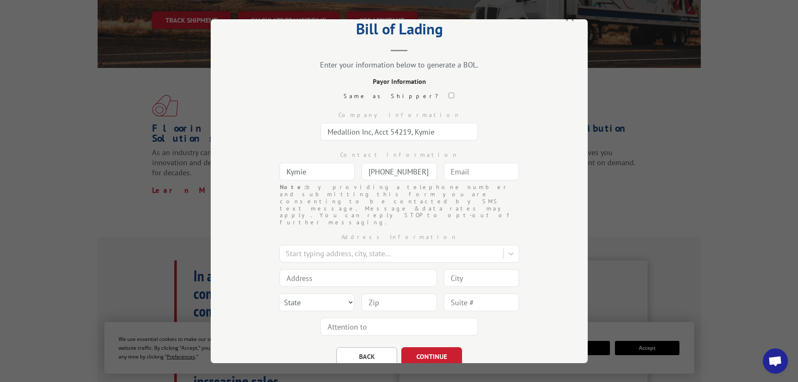
type input "(510) 351-8104"
click at [449, 171] on input "text" at bounding box center [481, 172] width 75 height 18
type input "[EMAIL_ADDRESS][DOMAIN_NAME]"
type input "San Leandro"
type input "2434 Polvorosa Ave"
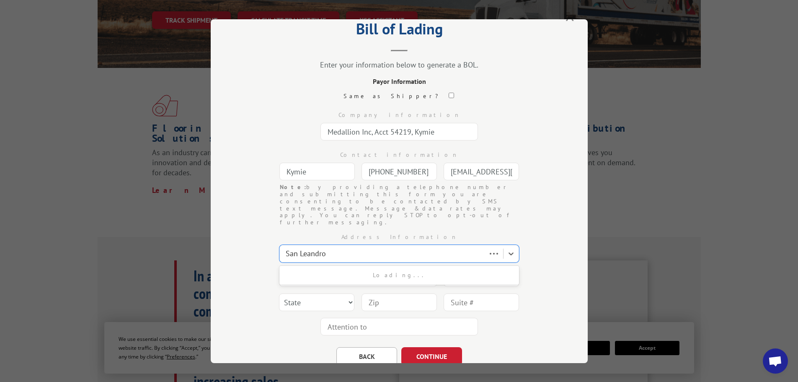
type input "San Leandro"
select select "CA"
type input "94577"
click at [352, 248] on div at bounding box center [392, 253] width 213 height 11
click at [337, 269] on input "2434 Polvorosa Ave" at bounding box center [358, 278] width 158 height 18
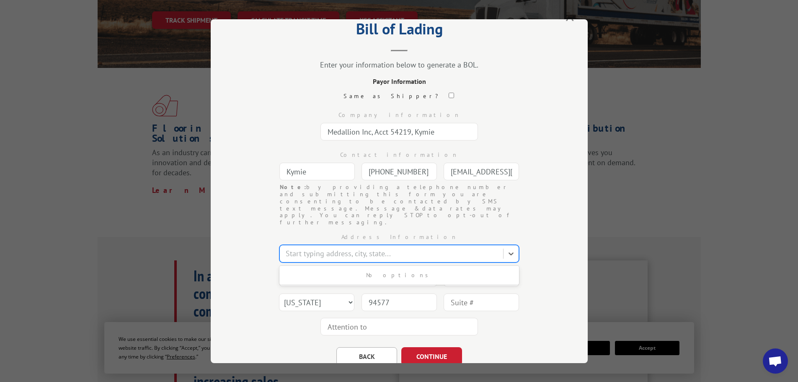
click at [454, 248] on div at bounding box center [392, 253] width 213 height 11
click at [367, 248] on div at bounding box center [392, 253] width 213 height 11
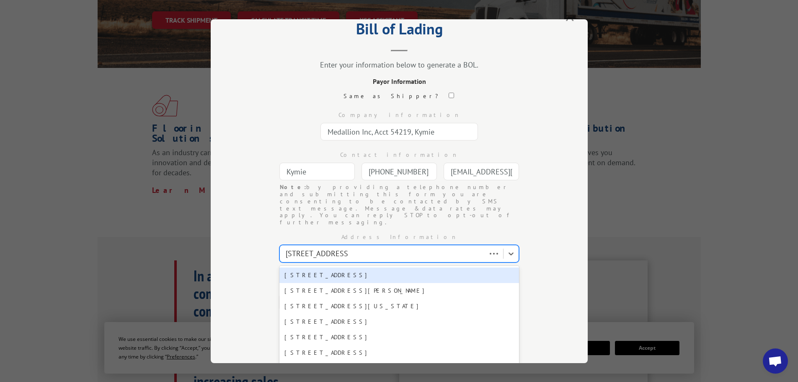
type input "2434 Polvorosa Ave"
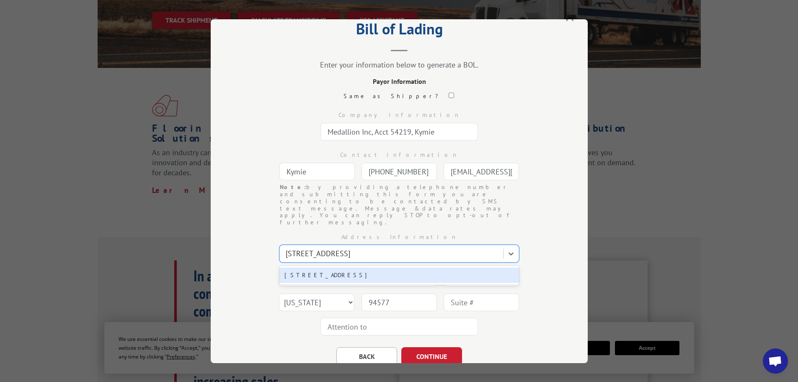
click at [351, 267] on div "2434 Polvorosa Ave, San Leandro, CA, 94577" at bounding box center [399, 275] width 240 height 16
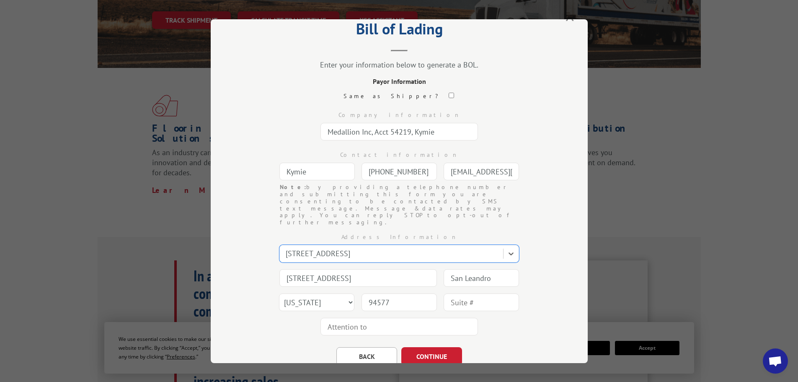
scroll to position [44, 0]
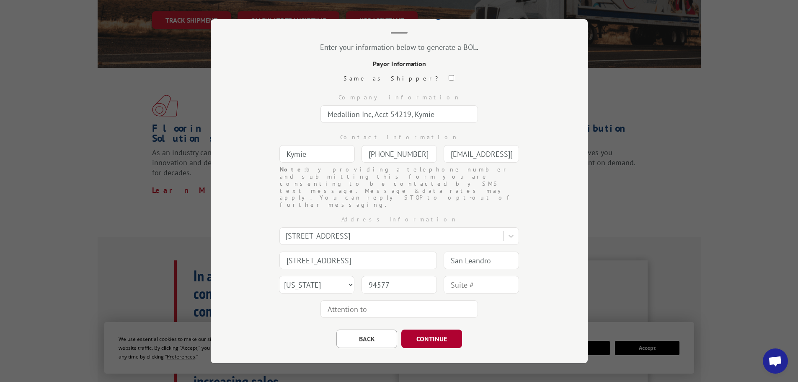
click at [432, 329] on button "CONTINUE" at bounding box center [431, 338] width 61 height 18
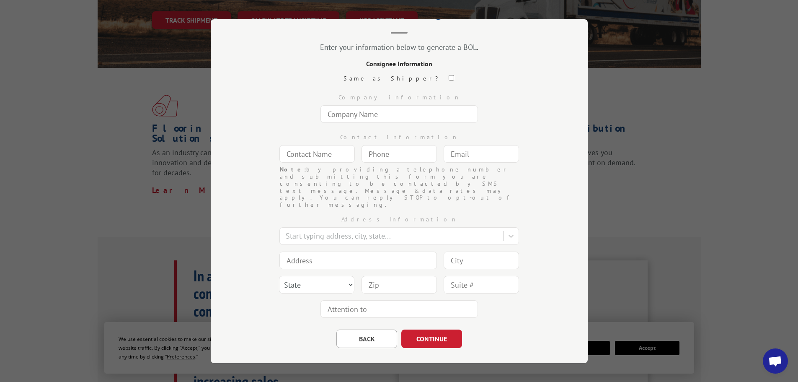
click at [377, 114] on input "text" at bounding box center [400, 114] width 158 height 18
type input "Medallion"
type input "Kymie Hicks"
type input "[EMAIL_ADDRESS][DOMAIN_NAME]"
type input "San Leandro"
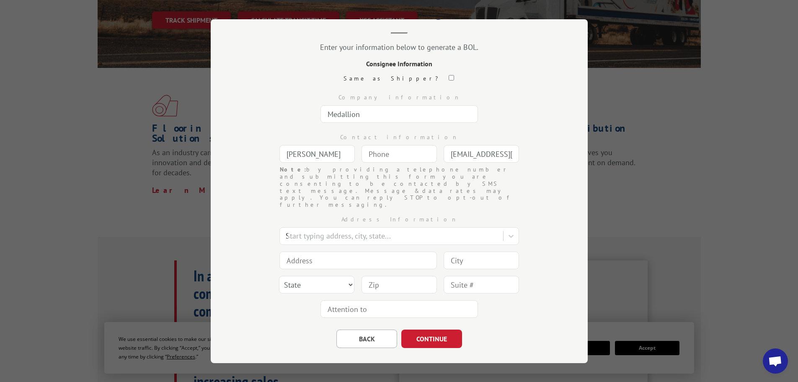
type input "2434 Polvorosa Ave"
type input "San Leandro"
select select "CA"
type input "94577"
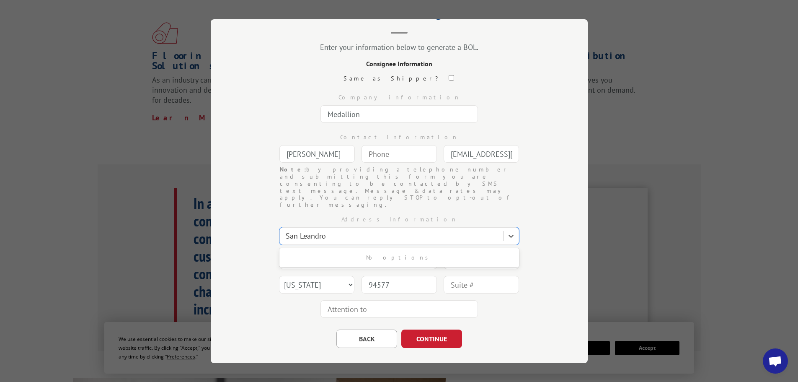
scroll to position [251, 0]
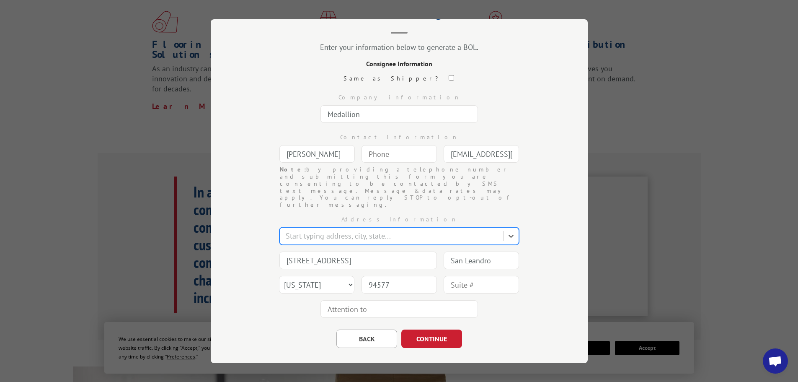
click at [401, 230] on div at bounding box center [392, 235] width 213 height 11
click at [365, 251] on input "2434 Polvorosa Ave" at bounding box center [358, 260] width 158 height 18
click at [550, 261] on div "Bill of Lading Enter your information below to generate a BOL. Consignee Inform…" at bounding box center [399, 191] width 377 height 344
click at [440, 230] on div at bounding box center [392, 235] width 213 height 11
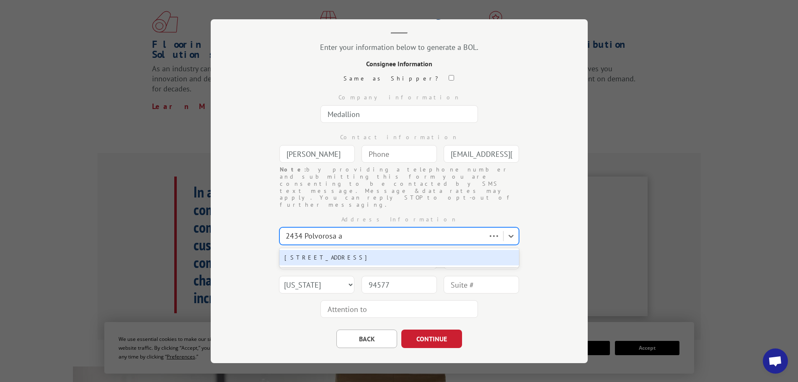
type input "2434 Polvorosa av"
click at [375, 249] on div "2434 Polvorosa Ave, San Leandro, CA, 94577" at bounding box center [399, 257] width 240 height 16
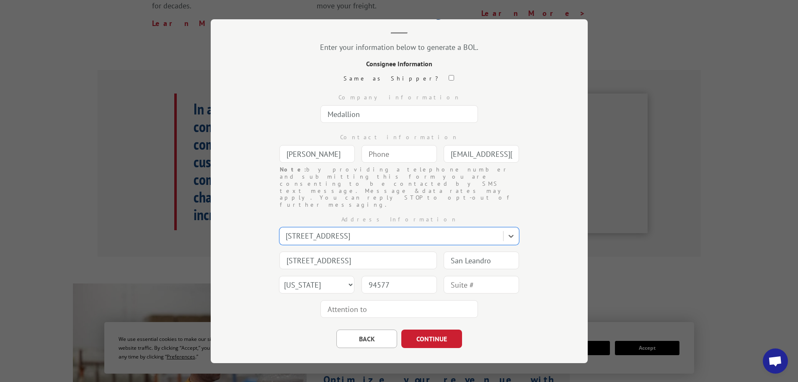
scroll to position [335, 0]
click at [428, 329] on button "CONTINUE" at bounding box center [431, 338] width 61 height 18
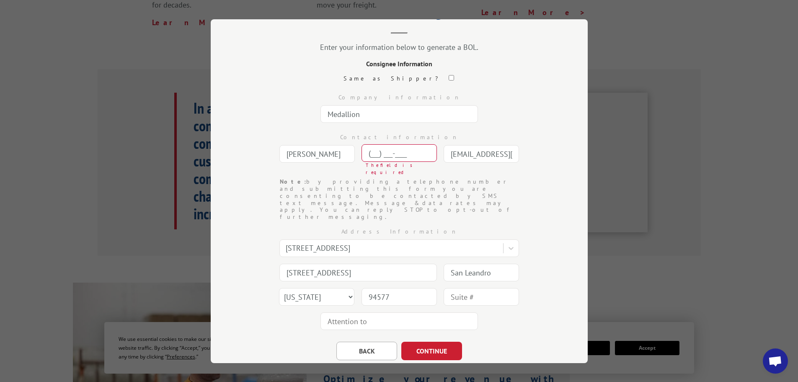
click at [399, 148] on input "(___) ___-____" at bounding box center [399, 153] width 75 height 18
drag, startPoint x: 420, startPoint y: 150, endPoint x: 349, endPoint y: 153, distance: 70.9
click at [349, 153] on div "Contact information Kymie Hicks (103) 518-104_ The field is not valid Note: by …" at bounding box center [399, 152] width 293 height 52
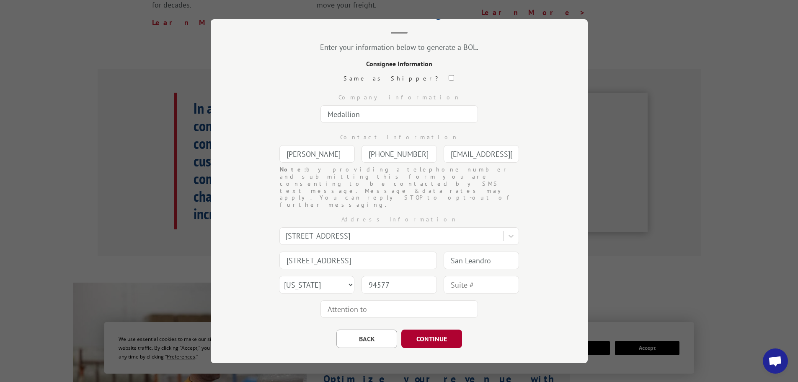
type input "(510) 351-8104"
click at [431, 329] on button "CONTINUE" at bounding box center [431, 338] width 61 height 18
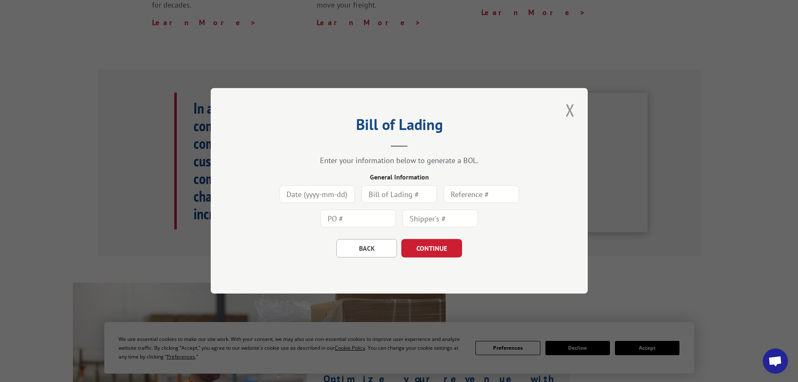
scroll to position [0, 0]
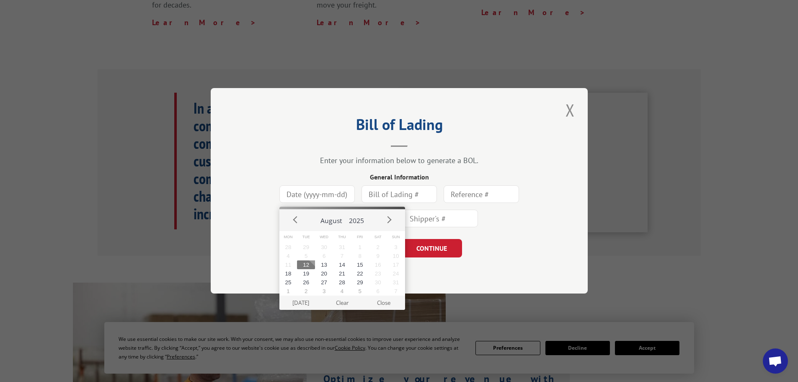
click at [349, 194] on input at bounding box center [316, 195] width 75 height 18
click at [304, 264] on button "12" at bounding box center [306, 264] width 18 height 9
type input "2025-08-12"
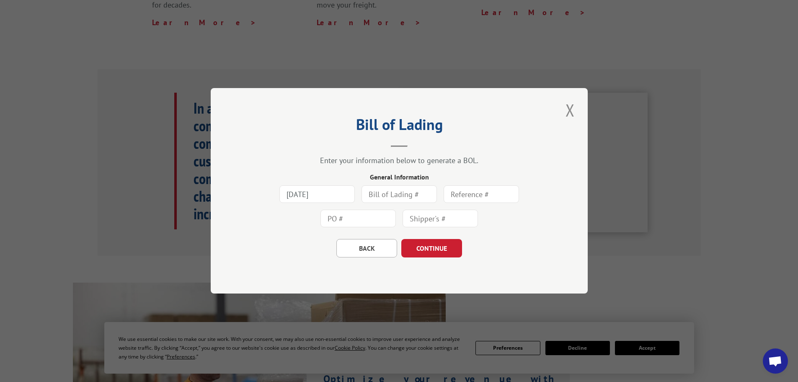
click at [428, 191] on input "text" at bounding box center [399, 195] width 75 height 18
type input "869478"
click at [504, 194] on input "text" at bounding box center [481, 195] width 75 height 18
type input "869479"
click at [366, 219] on input "text" at bounding box center [358, 219] width 75 height 18
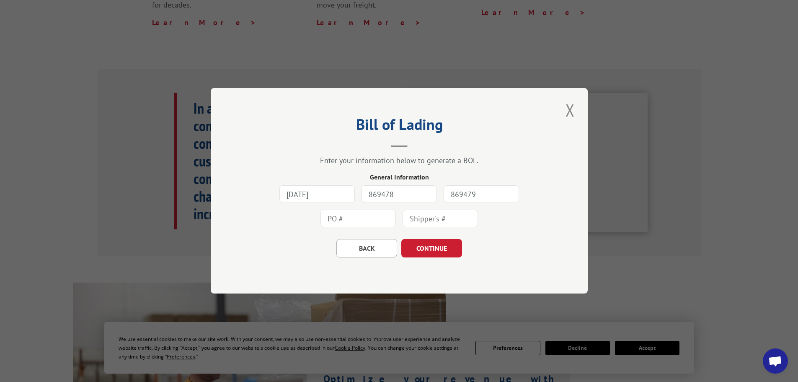
type input "869479"
click at [463, 212] on input "text" at bounding box center [440, 219] width 75 height 18
type input "54219"
click at [428, 248] on button "CONTINUE" at bounding box center [431, 248] width 61 height 18
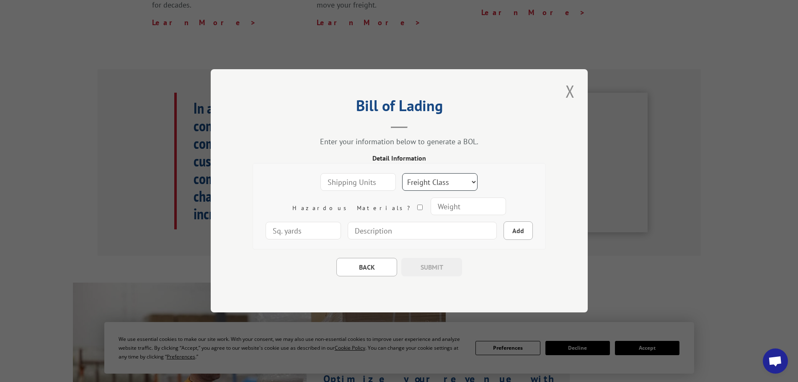
click at [422, 181] on select "Freight Class 50 55 60 65 70 77 85 92 100 110 125 150 175 200 250 300 400 500 C…" at bounding box center [439, 182] width 75 height 18
select select "55"
click at [402, 173] on select "Freight Class 50 55 60 65 70 77 85 92 100 110 125 150 175 200 250 300 400 500 C…" at bounding box center [439, 182] width 75 height 18
click at [343, 182] on input "number" at bounding box center [358, 182] width 75 height 18
type input "1"
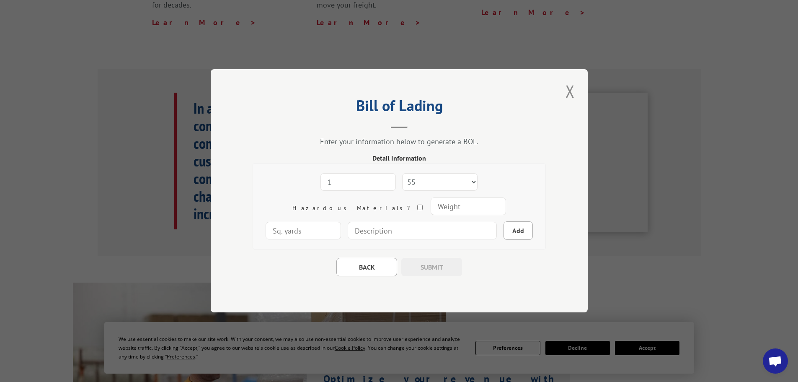
click at [431, 207] on input "number" at bounding box center [468, 207] width 75 height 18
type input "1500"
click at [359, 232] on input at bounding box center [422, 231] width 149 height 18
type input "Pallet"
click at [504, 230] on button "Add" at bounding box center [518, 231] width 29 height 18
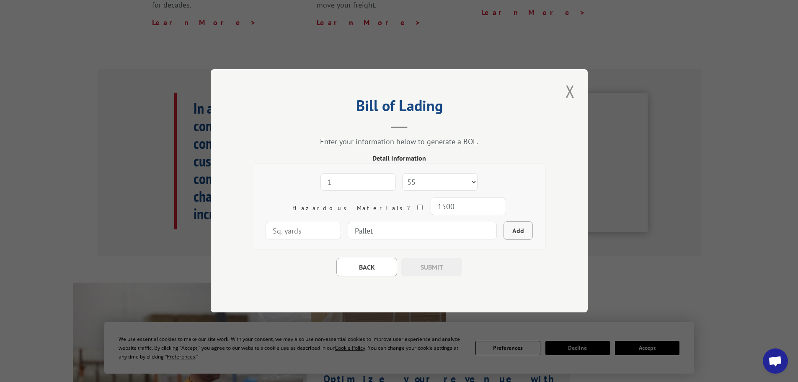
select select
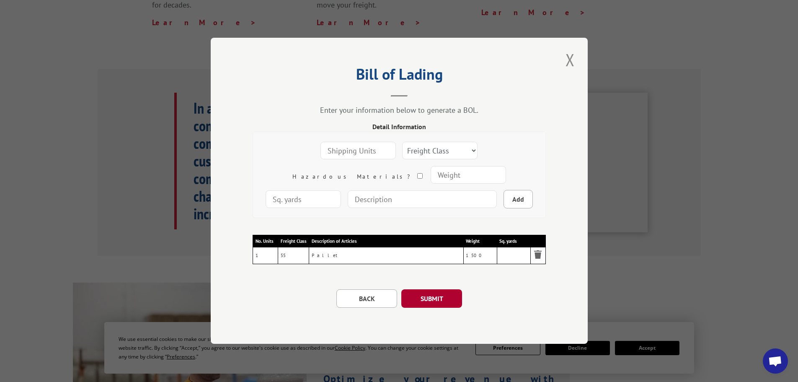
click at [435, 297] on button "SUBMIT" at bounding box center [431, 299] width 61 height 18
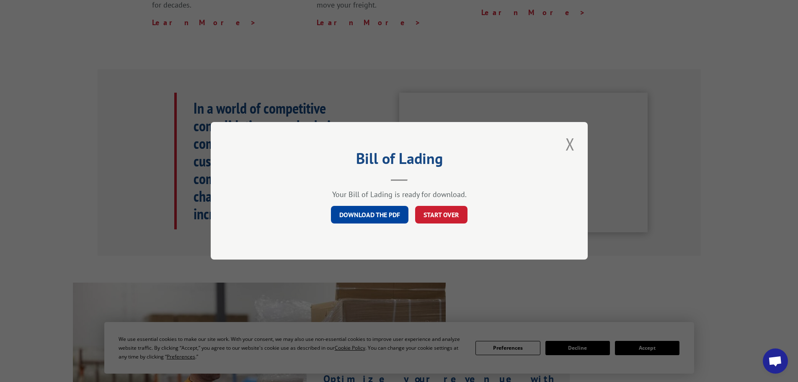
click at [391, 213] on link "DOWNLOAD THE PDF" at bounding box center [370, 215] width 78 height 18
click at [447, 217] on button "START OVER" at bounding box center [441, 215] width 52 height 18
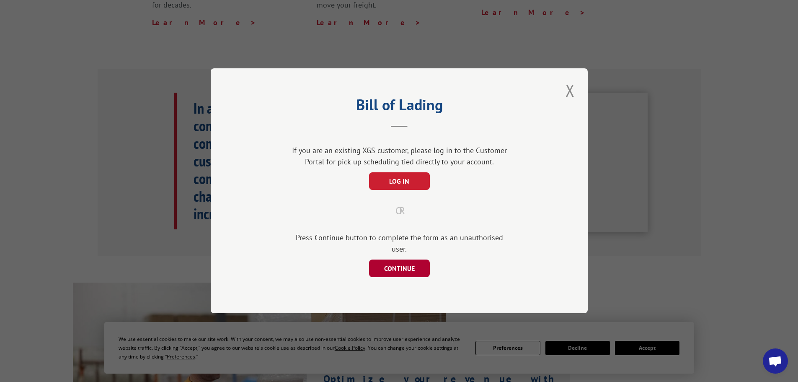
click at [404, 260] on button "CONTINUE" at bounding box center [399, 269] width 61 height 18
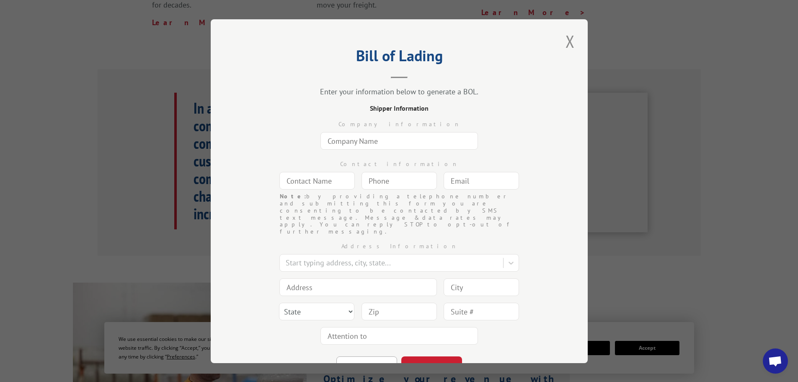
click at [395, 139] on input "text" at bounding box center [400, 141] width 158 height 18
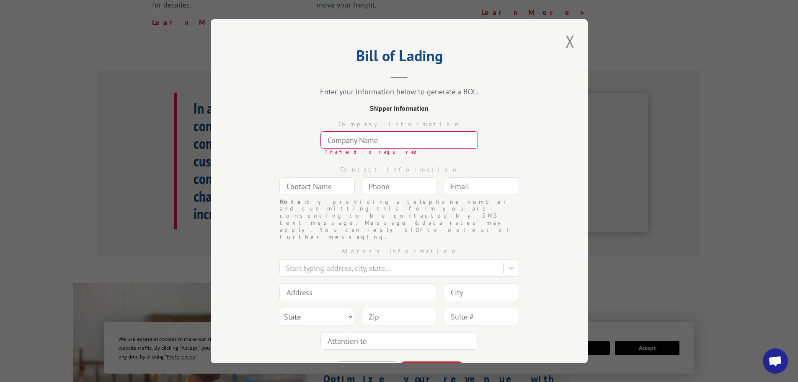
click at [400, 140] on input "text" at bounding box center [400, 140] width 158 height 18
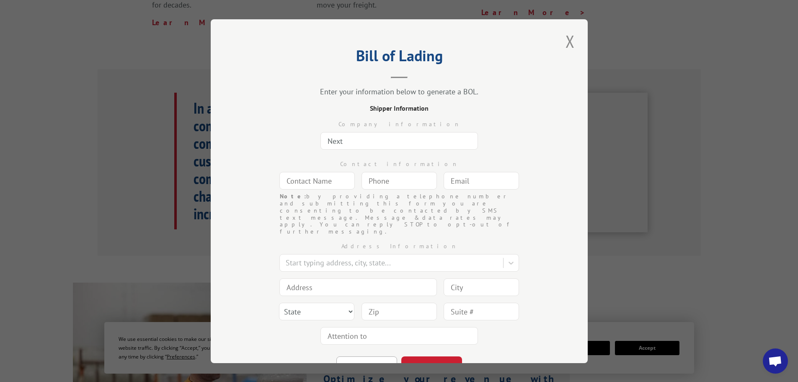
type input "Next Floor at Mega Fabiola Garcia"
click at [340, 182] on input "text" at bounding box center [316, 181] width 75 height 18
type input "Ashley"
click at [399, 183] on input "(___) ___-____" at bounding box center [399, 181] width 75 height 18
type input "(909) 378-2898"
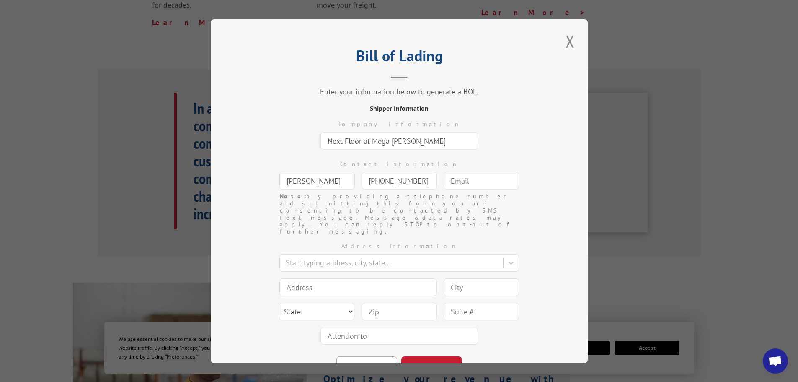
click at [458, 180] on input "text" at bounding box center [481, 181] width 75 height 18
type input "ashley.guness@nextfloor.net"
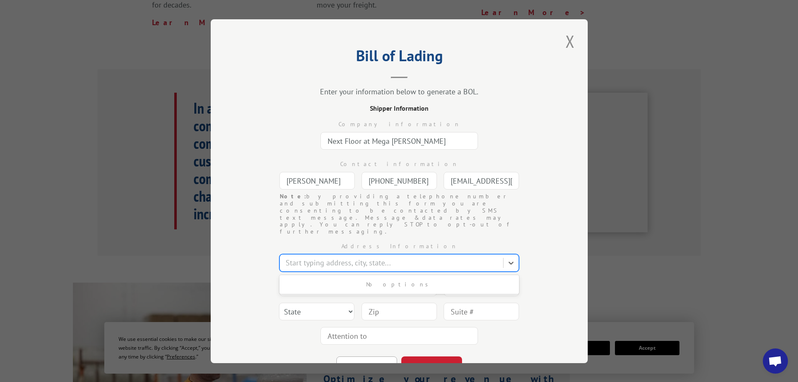
click at [460, 257] on div at bounding box center [392, 262] width 213 height 11
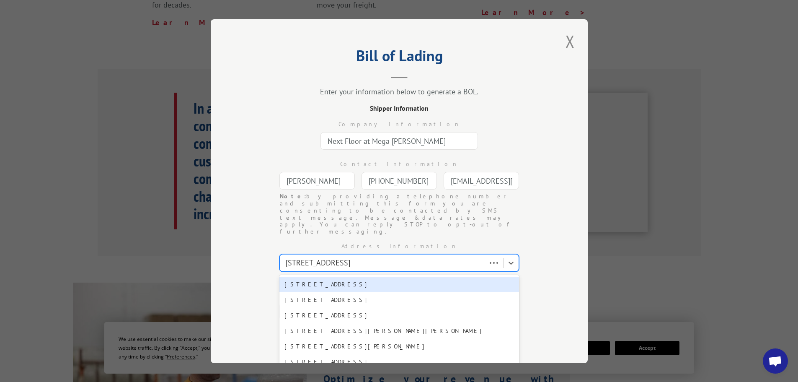
type input "318 Brea Canyon Rd"
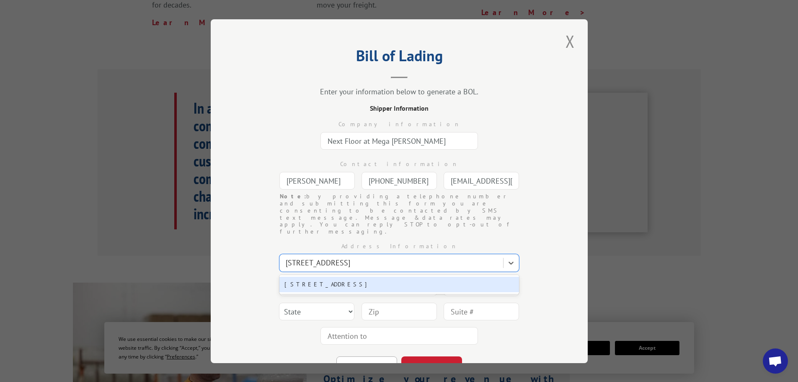
click at [398, 276] on div "318 Brea Canyon Rd, Walnut, CA, 91789" at bounding box center [399, 284] width 240 height 16
type input "318 Brea Canyon Rd"
type input "Walnut"
select select "CA"
type input "91789"
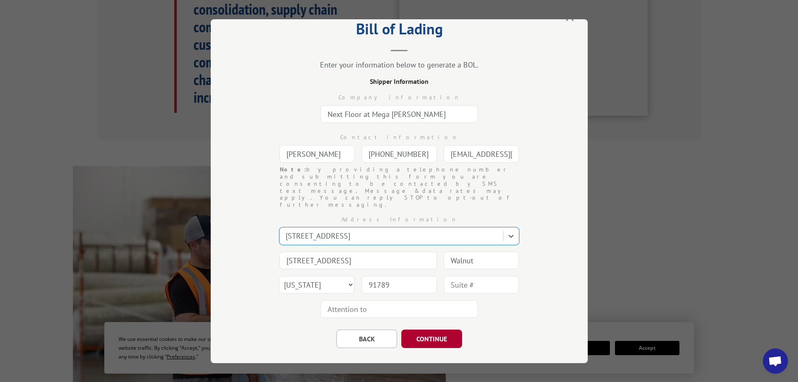
scroll to position [503, 0]
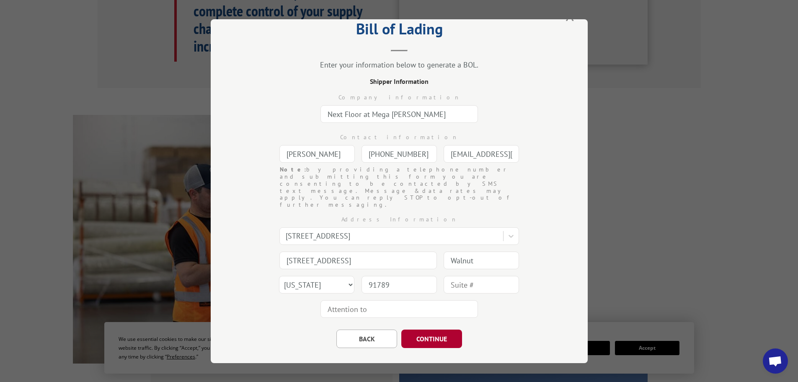
click at [423, 329] on button "CONTINUE" at bounding box center [431, 338] width 61 height 18
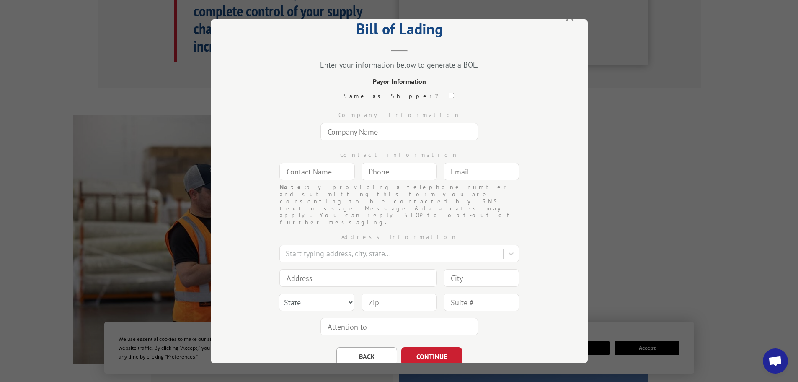
click at [389, 132] on input "text" at bounding box center [400, 132] width 158 height 18
type input "Medallion Inc, Acct 54219"
click at [334, 176] on input "text" at bounding box center [316, 172] width 75 height 18
type input "Kymie"
click at [396, 173] on input "(___) ___-____" at bounding box center [399, 172] width 75 height 18
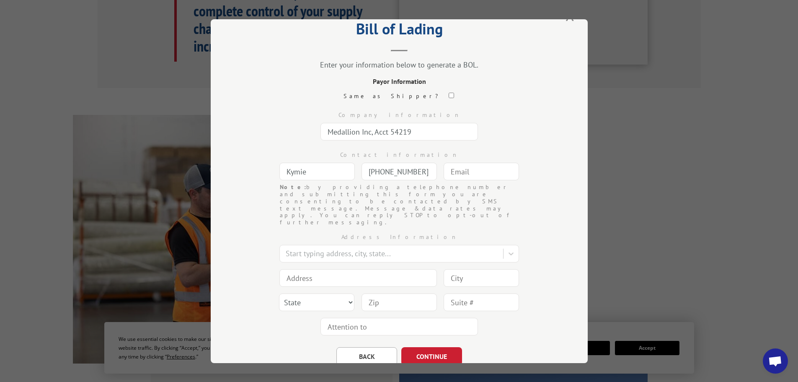
type input "(510) 351-8104"
click at [473, 168] on input "text" at bounding box center [481, 172] width 75 height 18
type input "Claims@medallion1.com"
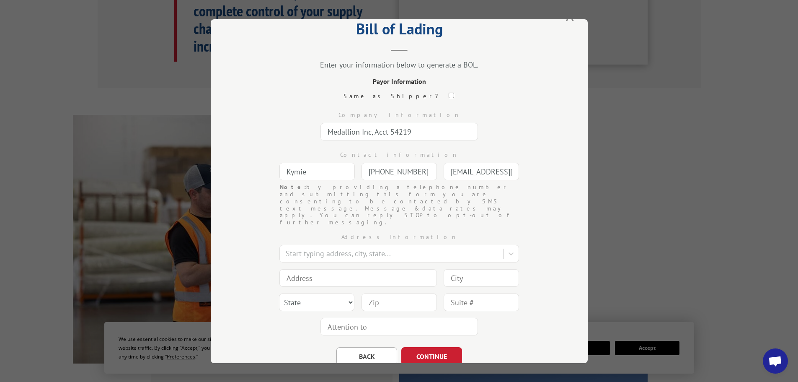
click at [446, 232] on div "Address Information" at bounding box center [399, 236] width 293 height 9
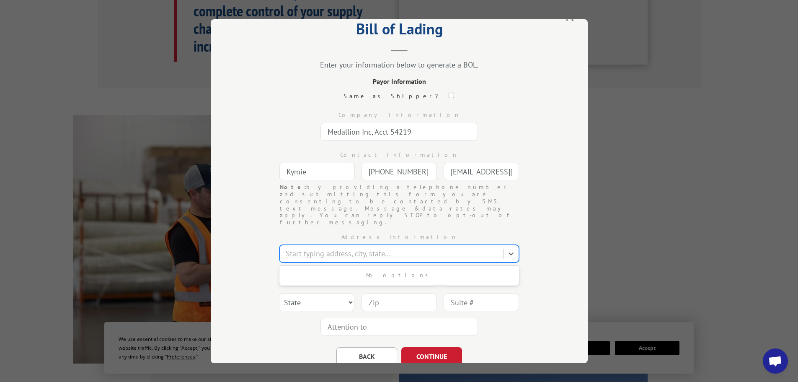
click at [393, 248] on div at bounding box center [392, 253] width 213 height 11
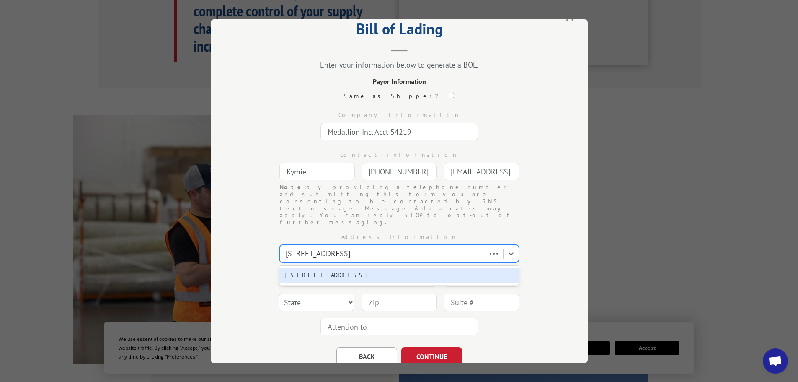
type input "2434 Polvorosa Ave San"
click at [370, 267] on div "2434 Polvorosa Ave, San Leandro, CA, 94577" at bounding box center [399, 275] width 240 height 16
type input "2434 Polvorosa Ave"
type input "San Leandro"
select select "CA"
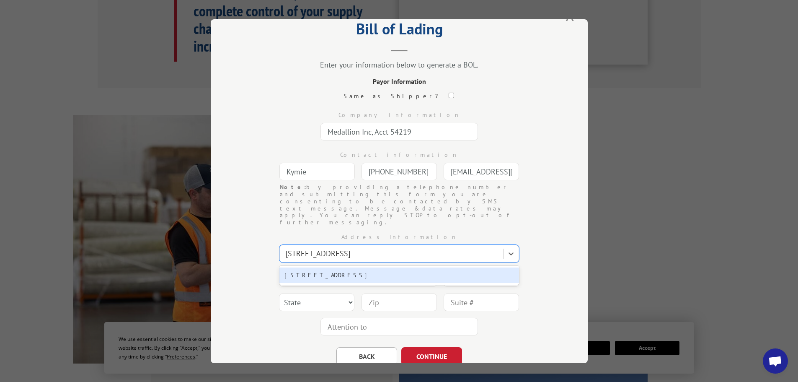
type input "94577"
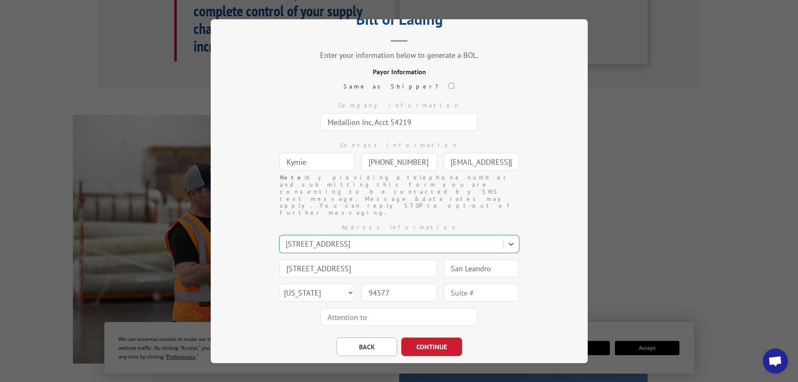
scroll to position [44, 0]
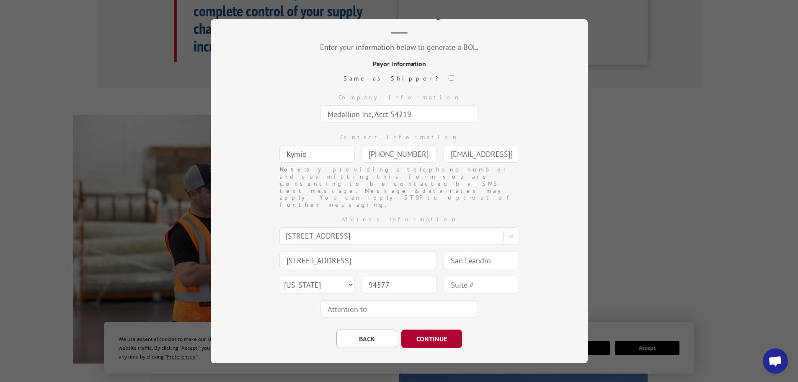
click at [426, 329] on button "CONTINUE" at bounding box center [431, 338] width 61 height 18
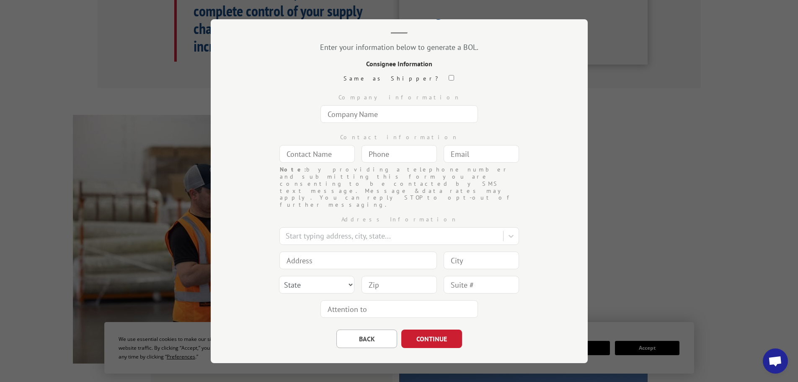
click at [377, 114] on input "text" at bounding box center [400, 114] width 158 height 18
type input "Medallion"
type input "Kymie Hicks"
type input "[EMAIL_ADDRESS][DOMAIN_NAME]"
type input "San Leandro"
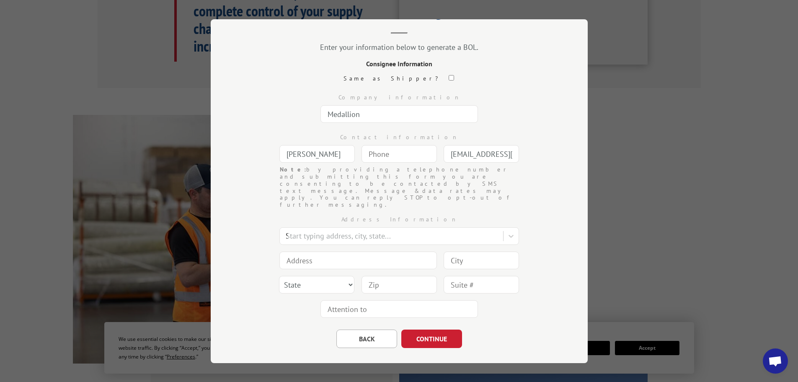
type input "2434 Polvorosa Ave"
type input "San Leandro"
select select "CA"
type input "94577"
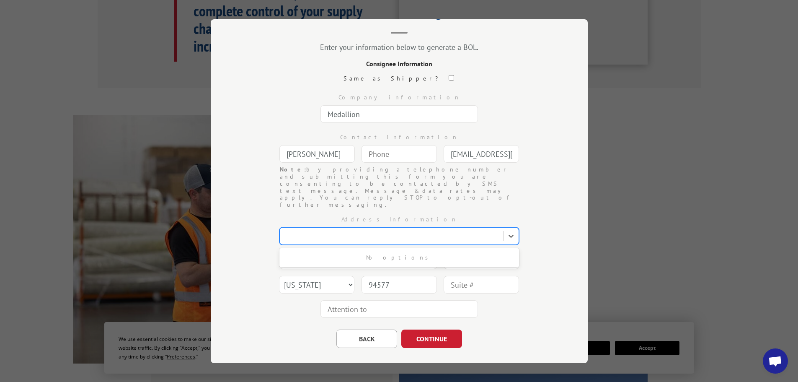
click at [374, 230] on div at bounding box center [392, 235] width 213 height 11
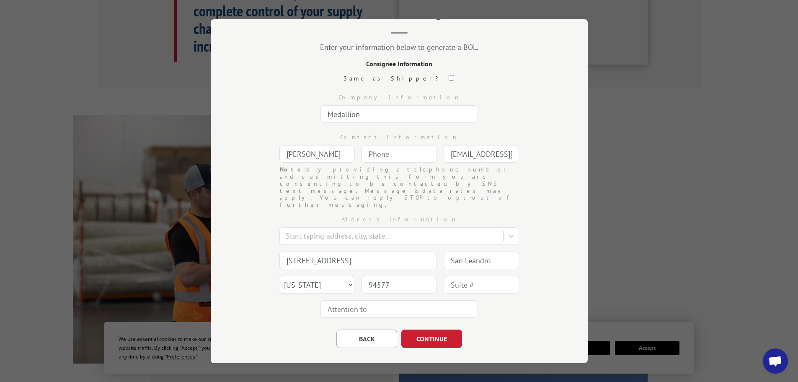
click at [335, 251] on input "2434 Polvorosa Ave" at bounding box center [358, 260] width 158 height 18
drag, startPoint x: 554, startPoint y: 199, endPoint x: 531, endPoint y: 203, distance: 23.5
click at [551, 199] on div "Bill of Lading Enter your information below to generate a BOL. Consignee Inform…" at bounding box center [399, 191] width 377 height 344
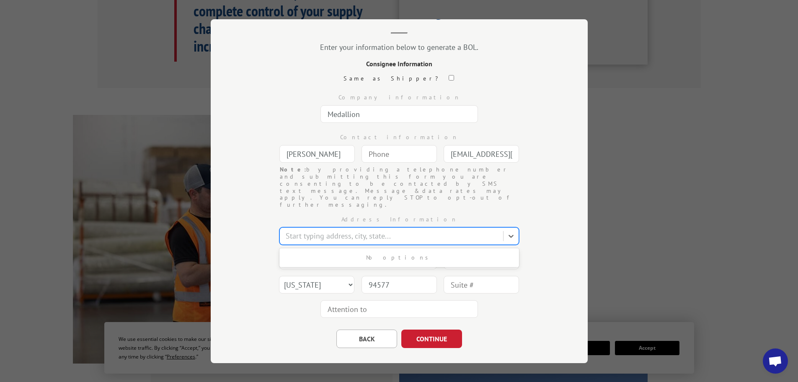
click at [312, 230] on div at bounding box center [392, 235] width 213 height 11
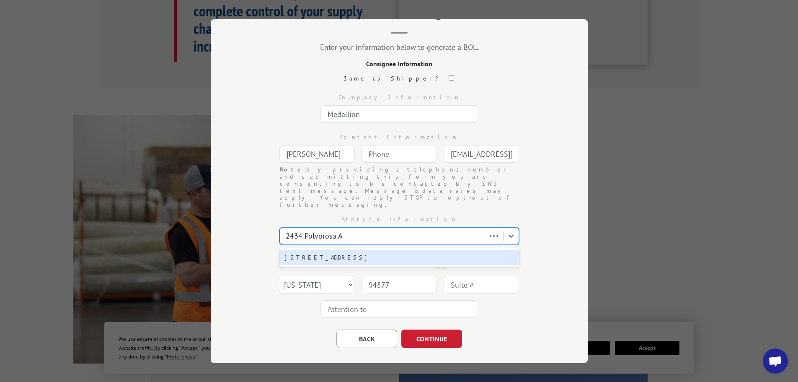
type input "2434 Polvorosa Av"
click at [341, 249] on div "2434 Polvorosa Ave, San Leandro, CA, 94577" at bounding box center [399, 257] width 240 height 16
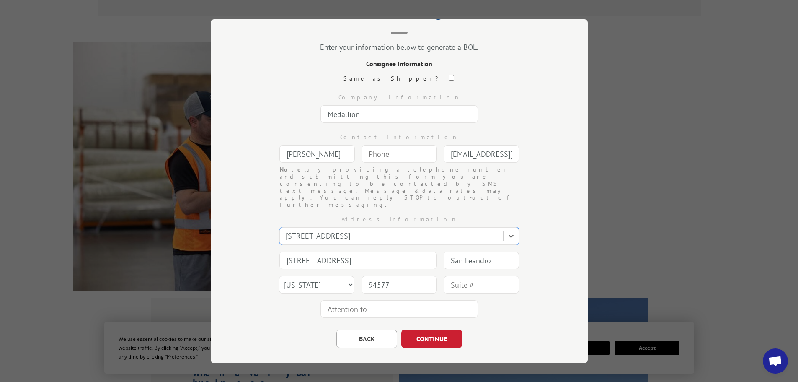
scroll to position [587, 0]
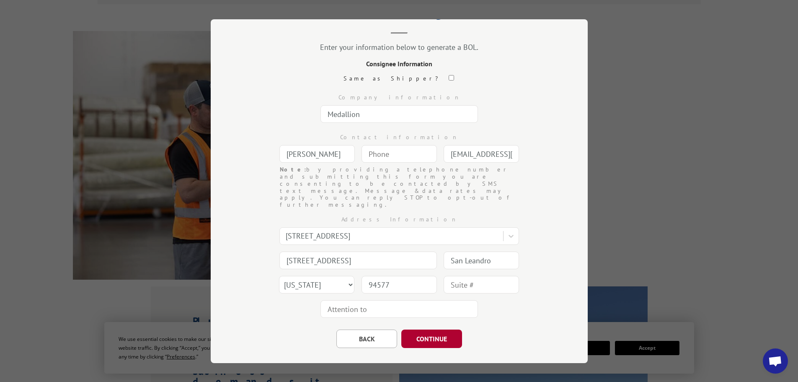
click at [428, 329] on button "CONTINUE" at bounding box center [431, 338] width 61 height 18
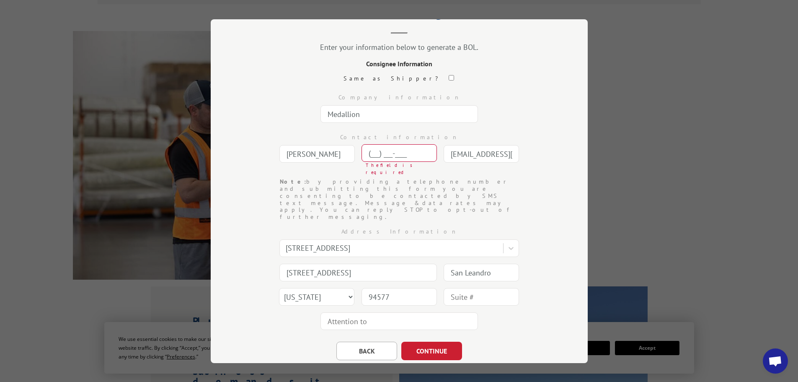
click at [399, 152] on input "(___) ___-____" at bounding box center [399, 153] width 75 height 18
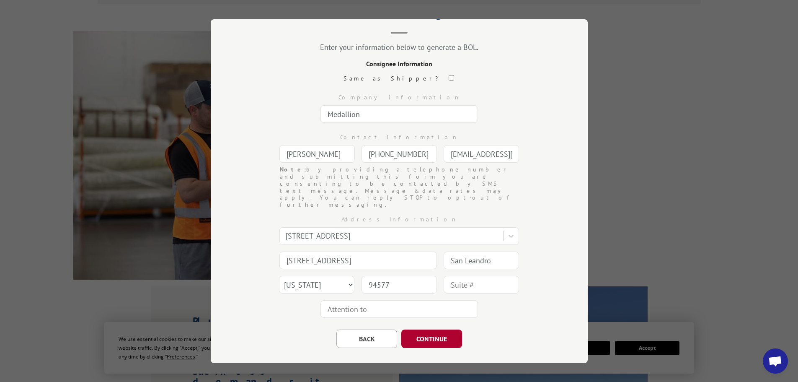
type input "(510) 351-8104"
click at [442, 329] on button "CONTINUE" at bounding box center [431, 338] width 61 height 18
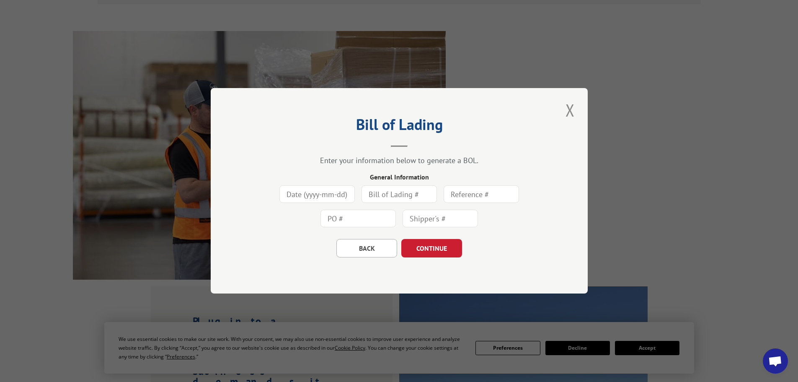
click at [350, 194] on input at bounding box center [316, 195] width 75 height 18
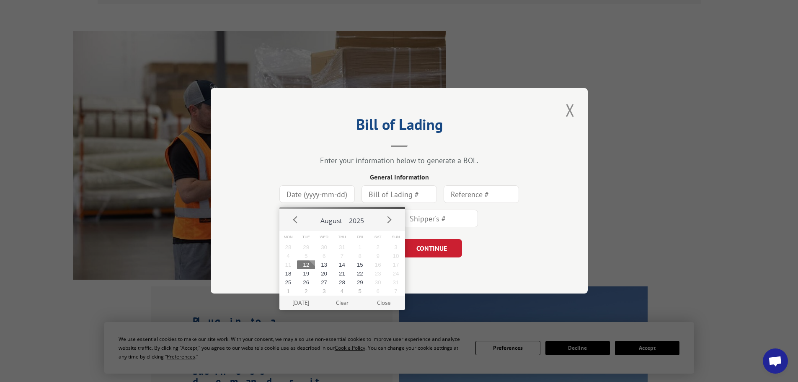
click at [308, 264] on button "12" at bounding box center [306, 264] width 18 height 9
type input "2025-08-12"
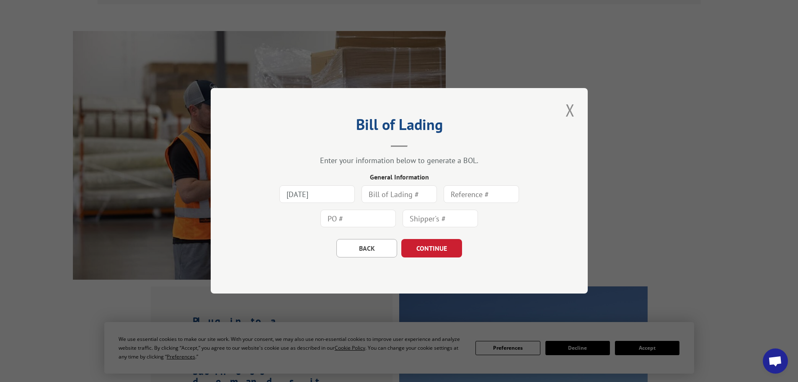
click at [431, 196] on input "text" at bounding box center [399, 195] width 75 height 18
type input "77094-77096"
click at [471, 191] on input "text" at bounding box center [481, 195] width 75 height 18
type input "869479"
click at [366, 220] on input "text" at bounding box center [358, 219] width 75 height 18
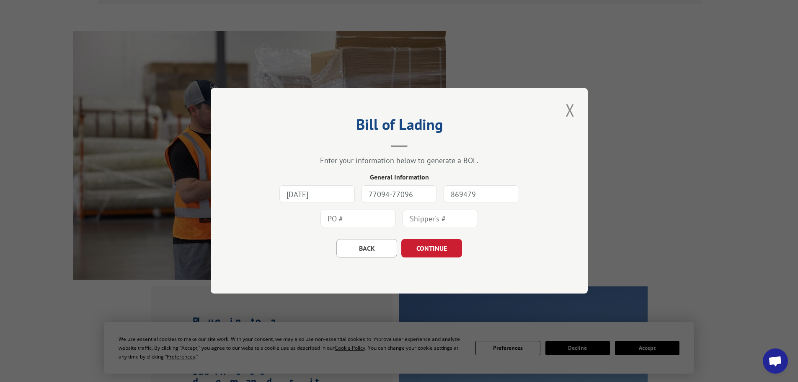
type input "869478"
click at [454, 217] on input "text" at bounding box center [440, 219] width 75 height 18
type input "54219"
click at [445, 248] on button "CONTINUE" at bounding box center [431, 248] width 61 height 18
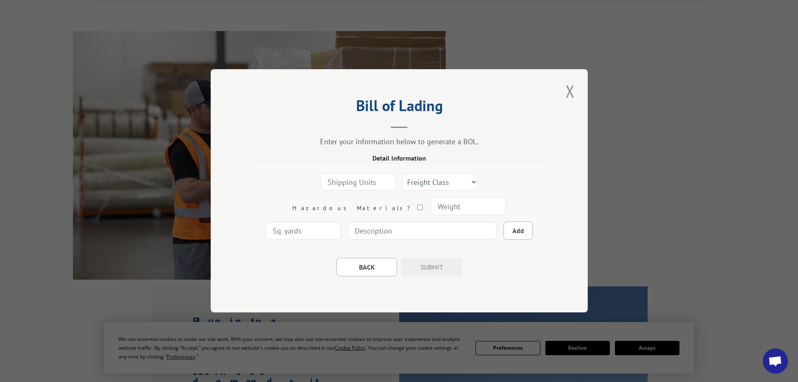
click at [339, 182] on input "number" at bounding box center [358, 182] width 75 height 18
type input "1"
click at [352, 180] on input "1" at bounding box center [358, 182] width 75 height 18
click at [425, 179] on select "Freight Class 50 55 60 65 70 77 85 92 100 110 125 150 175 200 250 300 400 500 C…" at bounding box center [439, 182] width 75 height 18
select select "55"
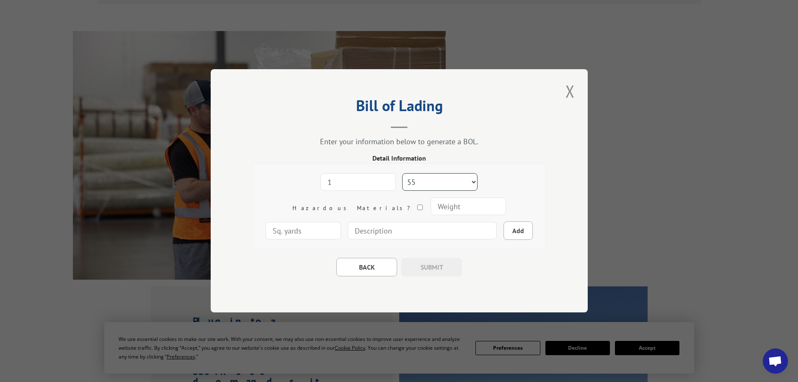
click at [402, 173] on select "Freight Class 50 55 60 65 70 77 85 92 100 110 125 150 175 200 250 300 400 500 C…" at bounding box center [439, 182] width 75 height 18
click at [431, 204] on input "number" at bounding box center [468, 207] width 75 height 18
type input "2532"
click at [379, 235] on input at bounding box center [422, 231] width 149 height 18
type input "Pallet"
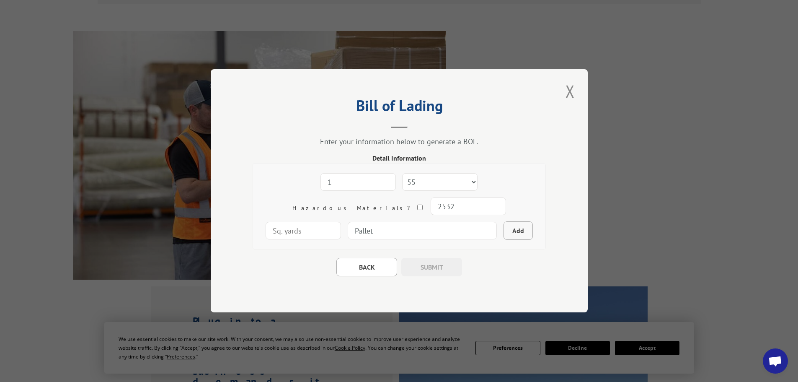
click at [504, 232] on button "Add" at bounding box center [518, 231] width 29 height 18
select select
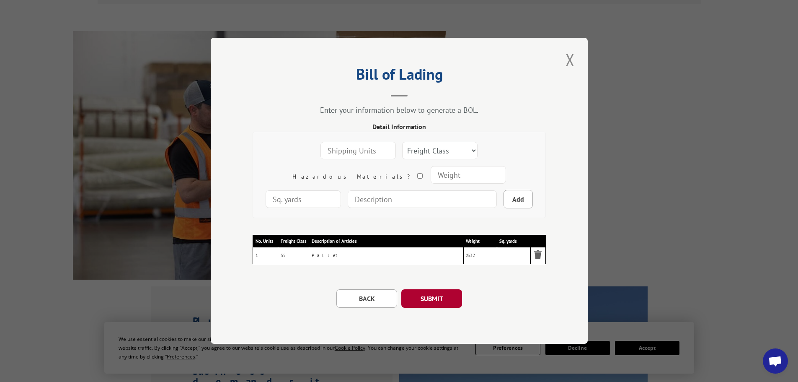
click at [436, 299] on button "SUBMIT" at bounding box center [431, 299] width 61 height 18
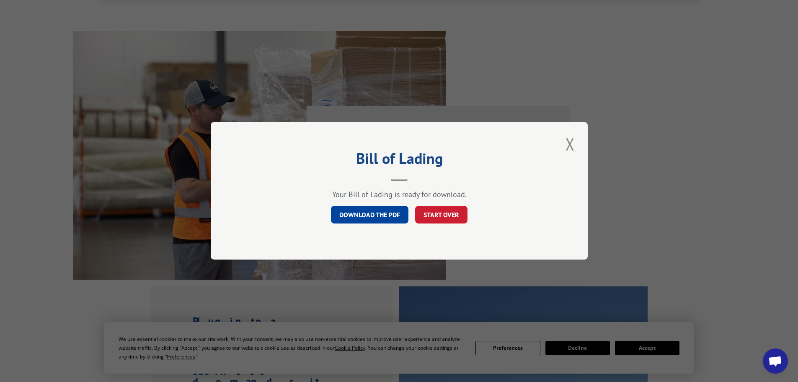
click at [383, 216] on link "DOWNLOAD THE PDF" at bounding box center [370, 215] width 78 height 18
click at [571, 144] on button "Close modal" at bounding box center [570, 143] width 14 height 23
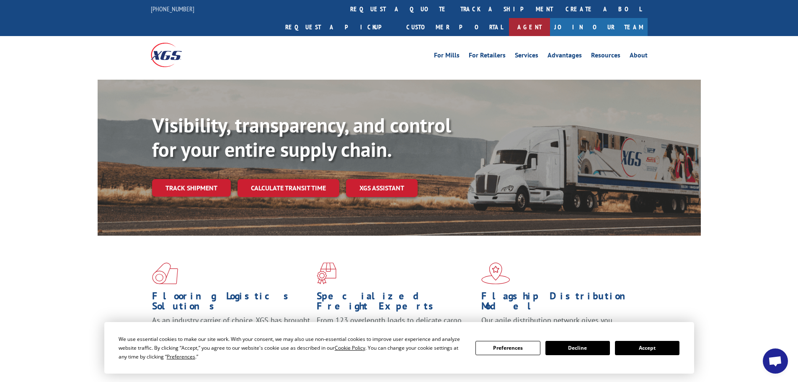
scroll to position [315, 0]
click at [559, 7] on link "Create a BOL" at bounding box center [603, 9] width 88 height 18
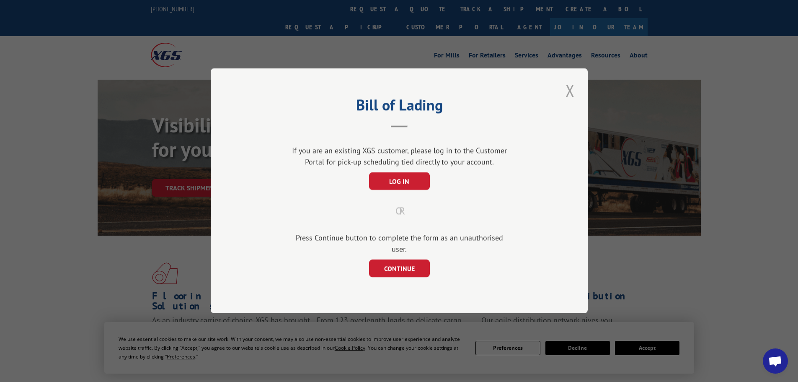
click at [572, 96] on button "Close modal" at bounding box center [570, 90] width 14 height 23
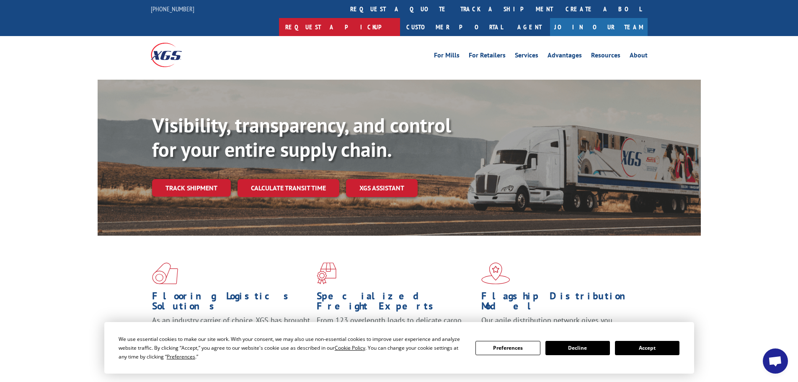
click at [400, 18] on link "Request a pickup" at bounding box center [339, 27] width 121 height 18
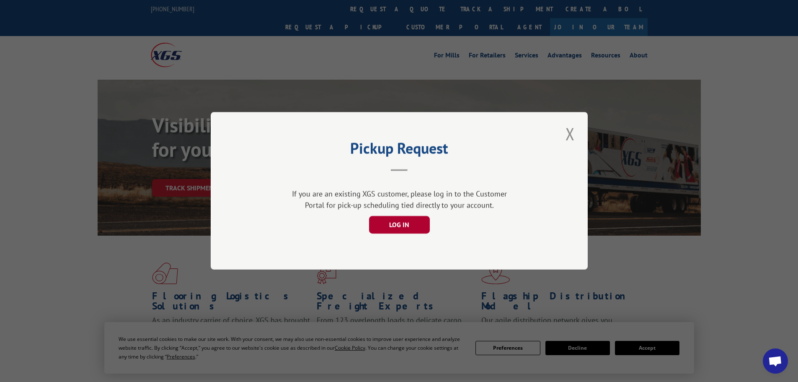
click at [398, 227] on button "LOG IN" at bounding box center [399, 225] width 61 height 18
